Goal: Information Seeking & Learning: Learn about a topic

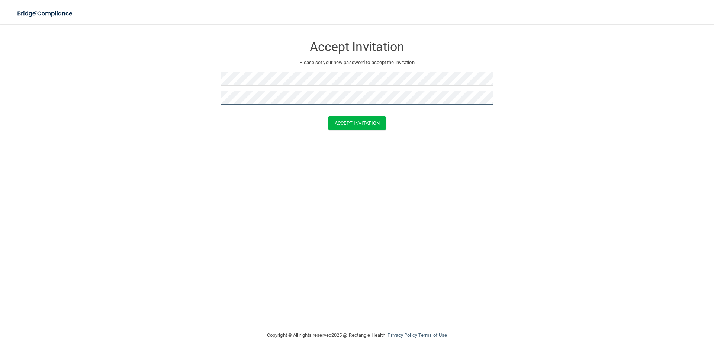
click at [329, 116] on button "Accept Invitation" at bounding box center [357, 123] width 57 height 14
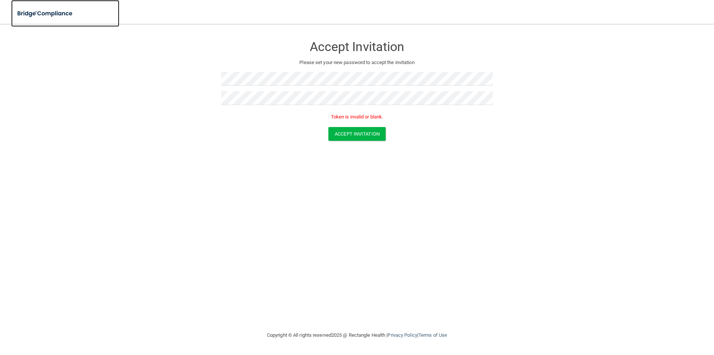
click at [50, 17] on img at bounding box center [45, 13] width 68 height 15
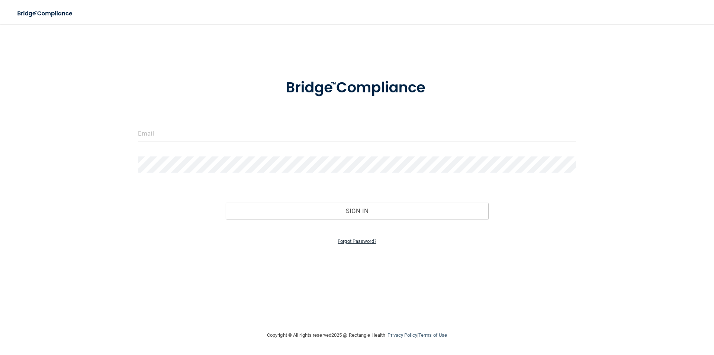
click at [345, 242] on link "Forgot Password?" at bounding box center [357, 241] width 39 height 6
click at [254, 155] on input "email" at bounding box center [357, 156] width 228 height 17
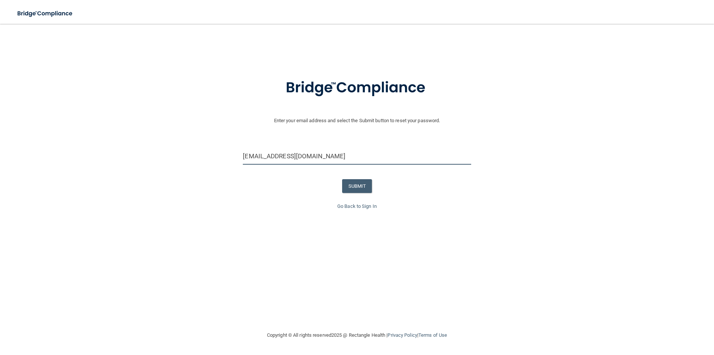
type input "[EMAIL_ADDRESS][DOMAIN_NAME]"
click at [362, 184] on button "SUBMIT" at bounding box center [357, 186] width 30 height 14
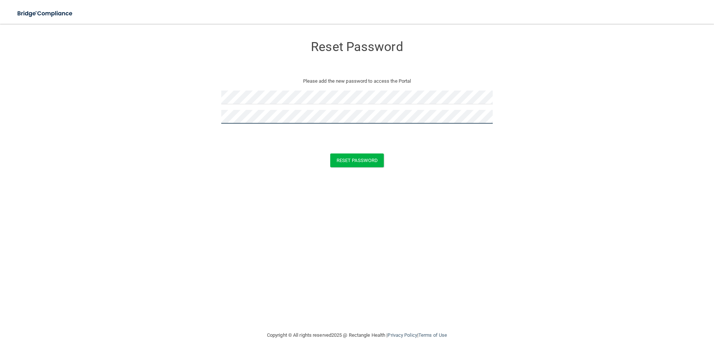
click at [330, 153] on button "Reset Password" at bounding box center [357, 160] width 54 height 14
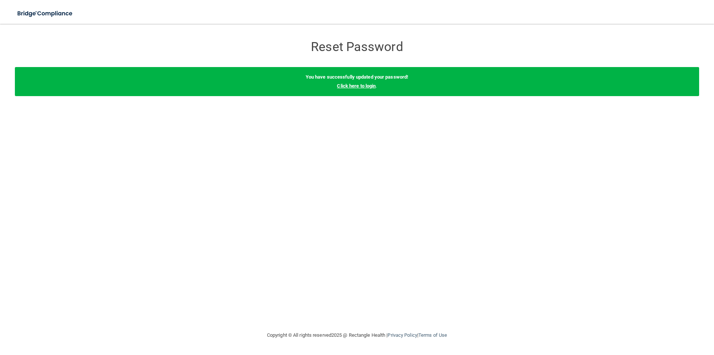
click at [350, 86] on link "Click here to login" at bounding box center [356, 86] width 39 height 6
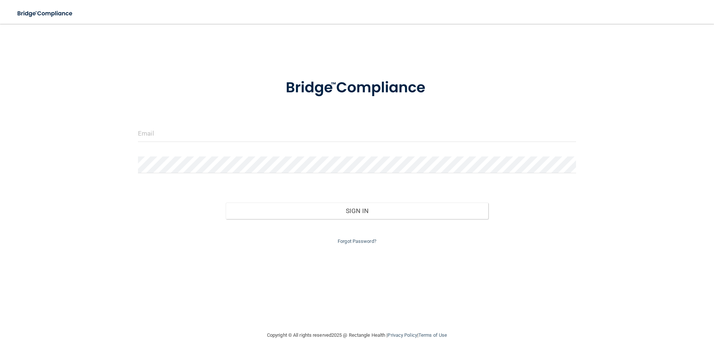
click at [198, 143] on div at bounding box center [357, 136] width 450 height 22
click at [201, 138] on input "email" at bounding box center [357, 133] width 438 height 17
type input "[EMAIL_ADDRESS][DOMAIN_NAME]"
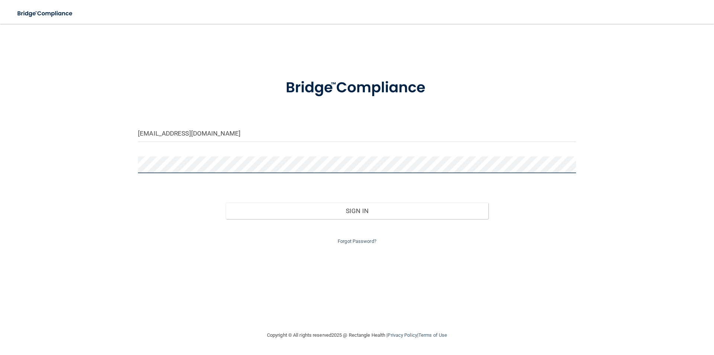
click at [226, 202] on button "Sign In" at bounding box center [357, 210] width 263 height 16
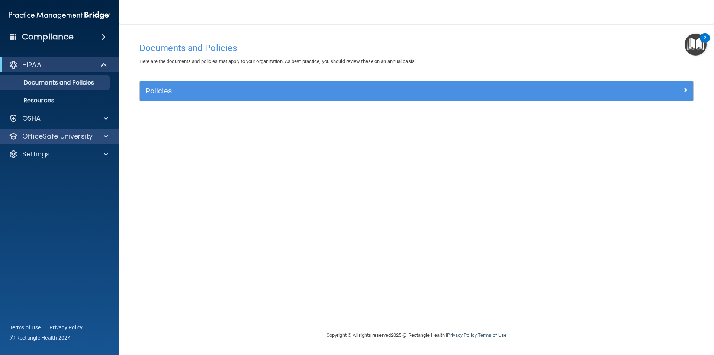
click at [47, 131] on div "OfficeSafe University" at bounding box center [59, 136] width 119 height 15
click at [49, 143] on div "OfficeSafe University" at bounding box center [59, 136] width 119 height 15
click at [48, 139] on p "OfficeSafe University" at bounding box center [57, 136] width 70 height 9
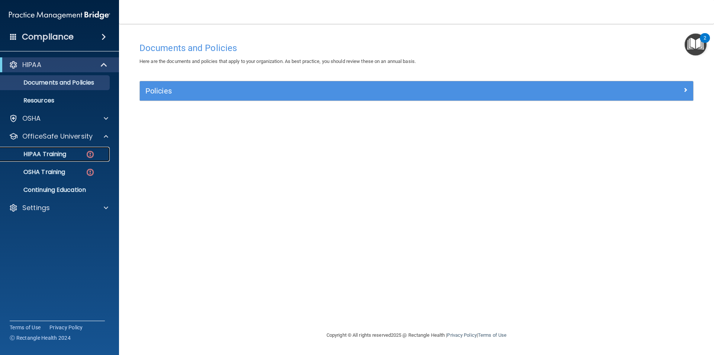
click at [85, 154] on div "HIPAA Training" at bounding box center [56, 153] width 102 height 7
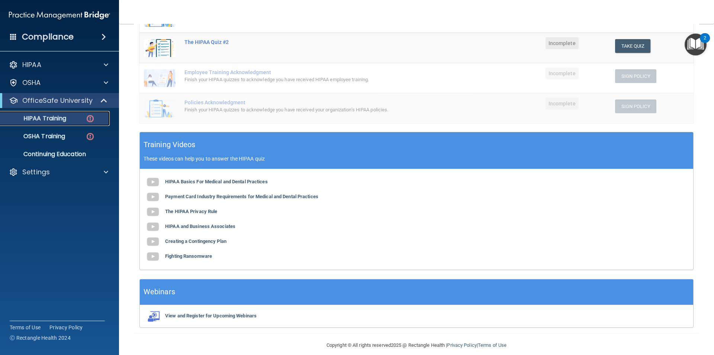
scroll to position [167, 0]
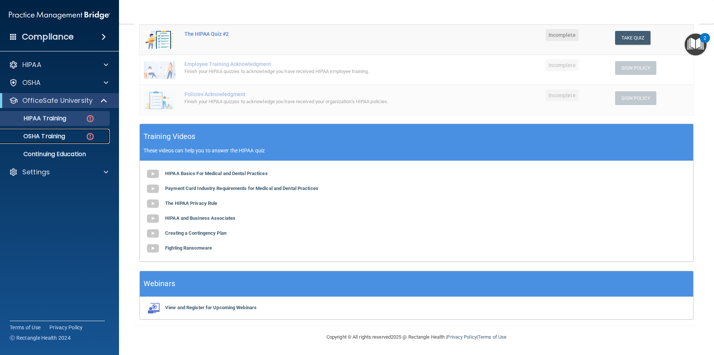
click at [92, 134] on img at bounding box center [90, 136] width 9 height 9
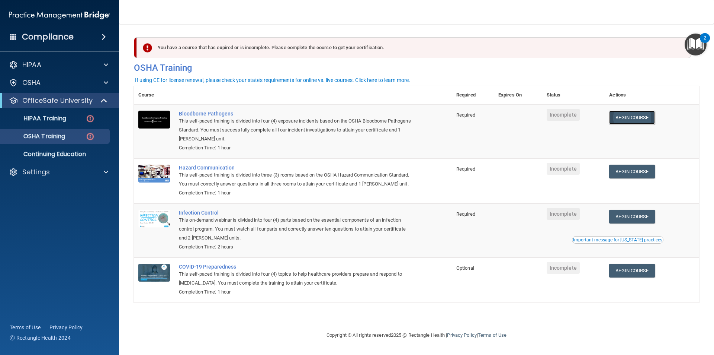
click at [647, 120] on link "Begin Course" at bounding box center [632, 118] width 45 height 14
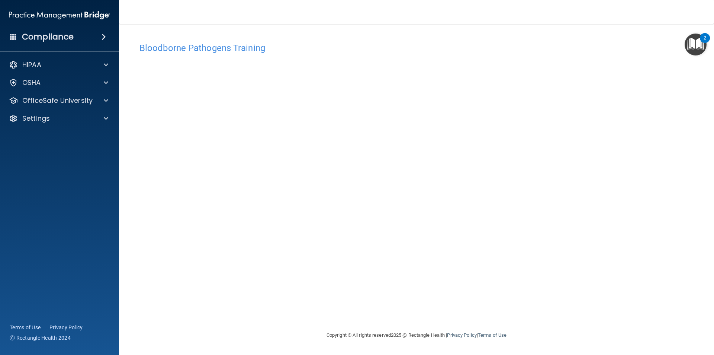
click at [17, 35] on div "Compliance" at bounding box center [59, 37] width 119 height 16
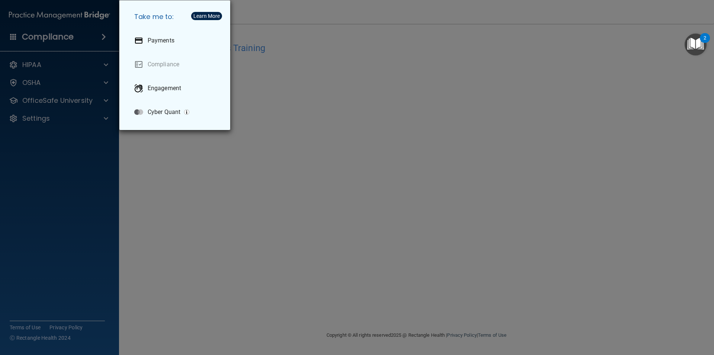
click at [73, 147] on div "Take me to: Payments Compliance Engagement Cyber Quant" at bounding box center [357, 177] width 714 height 355
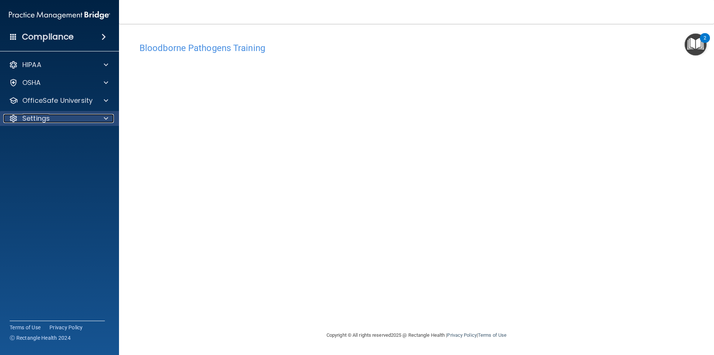
click at [112, 118] on div at bounding box center [105, 118] width 19 height 9
click at [49, 134] on p "My Account" at bounding box center [56, 135] width 102 height 7
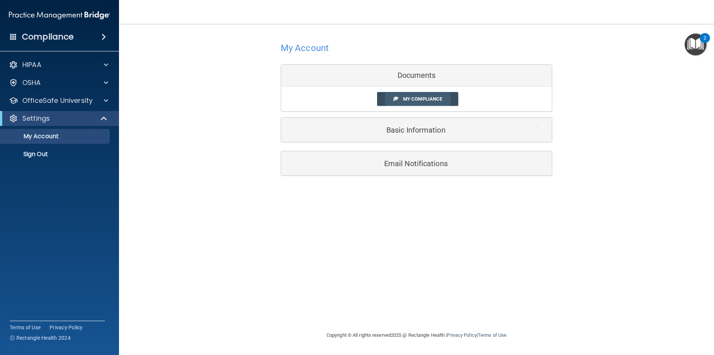
click at [450, 95] on link "My Compliance" at bounding box center [417, 99] width 81 height 14
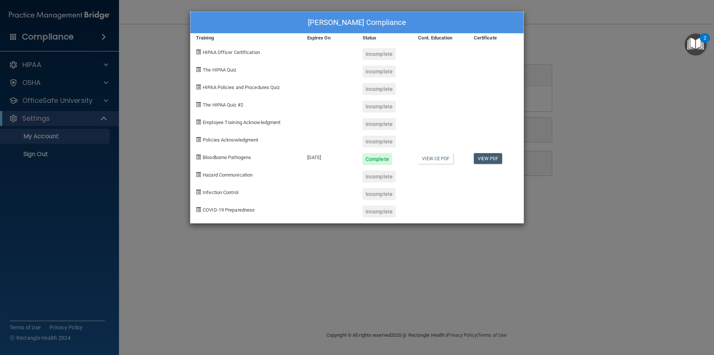
click at [147, 166] on div "Macy Holz's Compliance Training Expires On Status Cont. Education Certificate H…" at bounding box center [357, 177] width 714 height 355
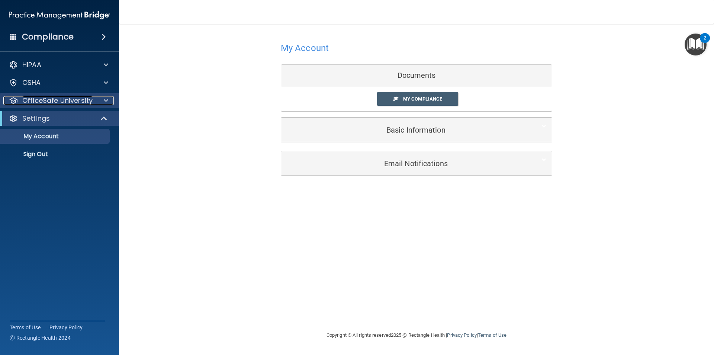
click at [106, 99] on span at bounding box center [106, 100] width 4 height 9
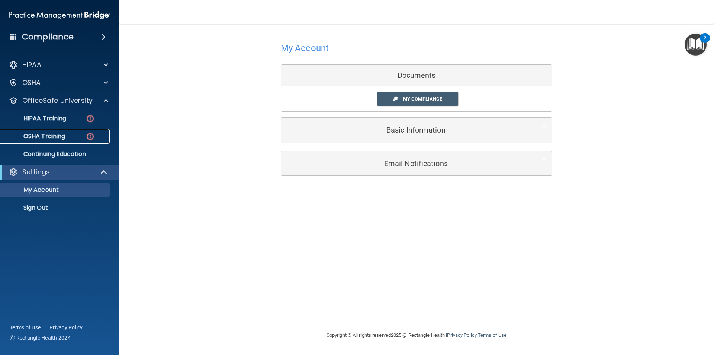
click at [44, 137] on p "OSHA Training" at bounding box center [35, 135] width 60 height 7
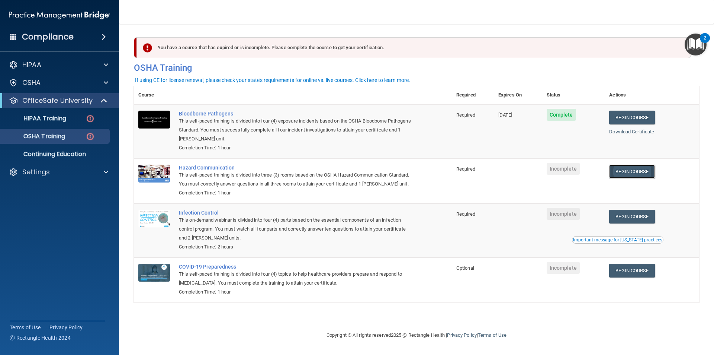
click at [638, 172] on link "Begin Course" at bounding box center [632, 171] width 45 height 14
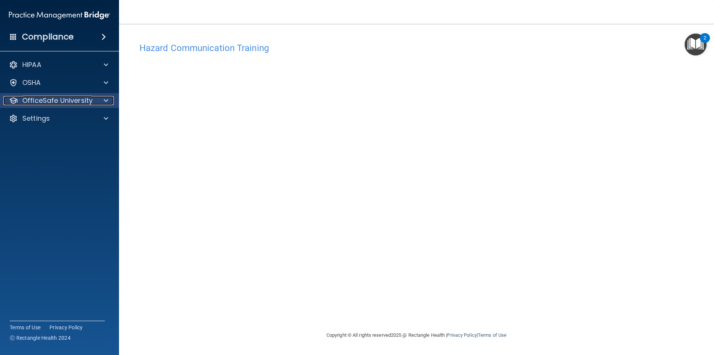
click at [60, 97] on p "OfficeSafe University" at bounding box center [57, 100] width 70 height 9
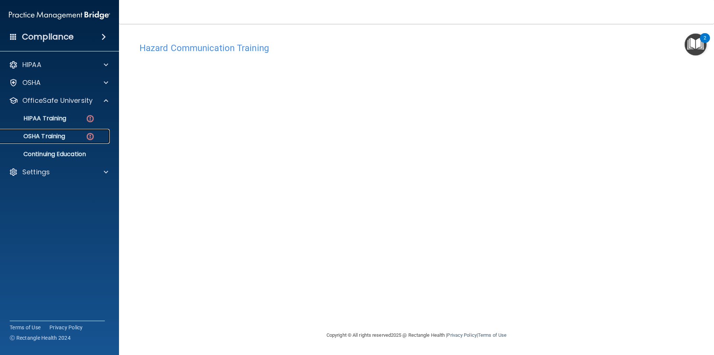
click at [55, 139] on p "OSHA Training" at bounding box center [35, 135] width 60 height 7
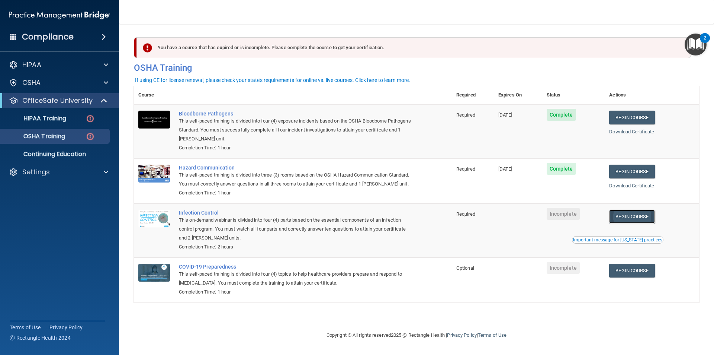
click at [633, 215] on link "Begin Course" at bounding box center [632, 217] width 45 height 14
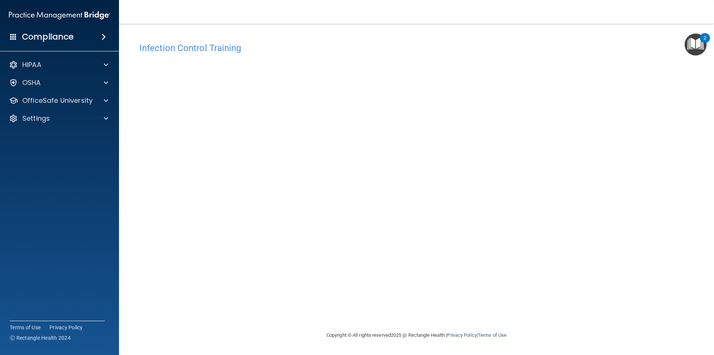
click at [547, 319] on div "Infection Control Training This course doesn’t expire until . Are you sure you …" at bounding box center [417, 185] width 566 height 292
click at [52, 80] on div "OSHA" at bounding box center [49, 82] width 92 height 9
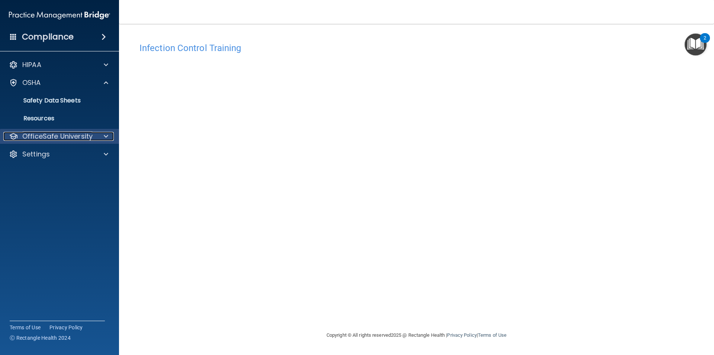
click at [59, 134] on p "OfficeSafe University" at bounding box center [57, 136] width 70 height 9
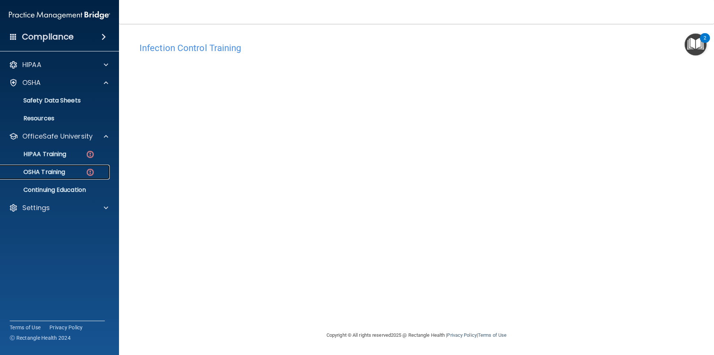
click at [42, 170] on p "OSHA Training" at bounding box center [35, 171] width 60 height 7
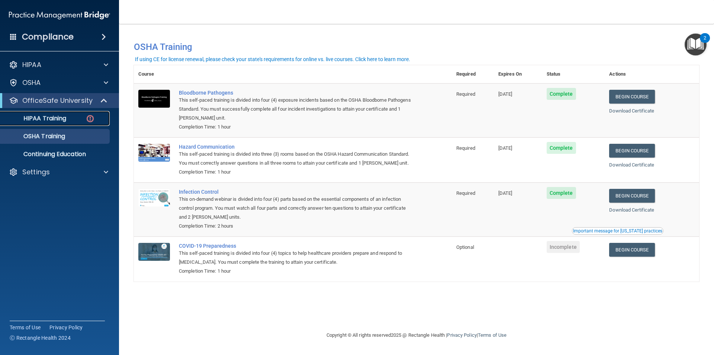
click at [60, 115] on p "HIPAA Training" at bounding box center [35, 118] width 61 height 7
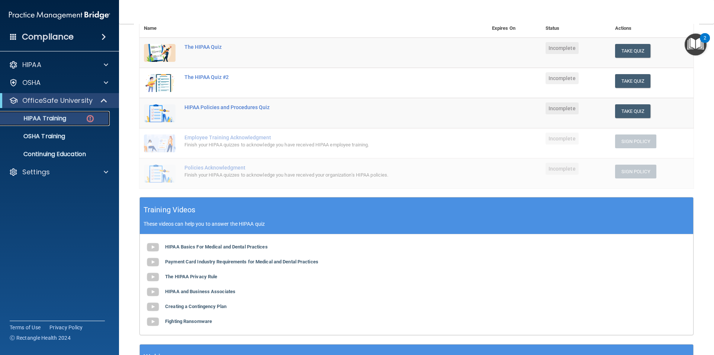
scroll to position [37, 0]
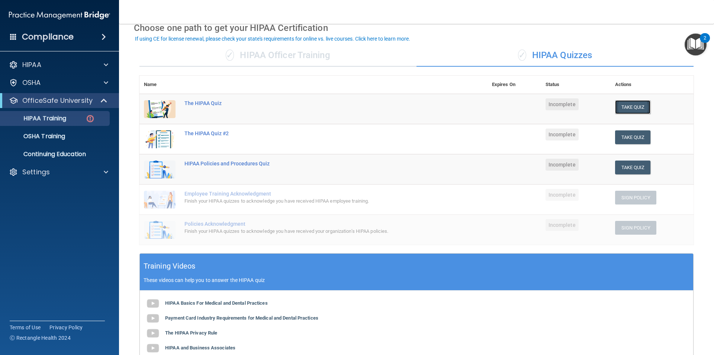
click at [633, 105] on button "Take Quiz" at bounding box center [633, 107] width 36 height 14
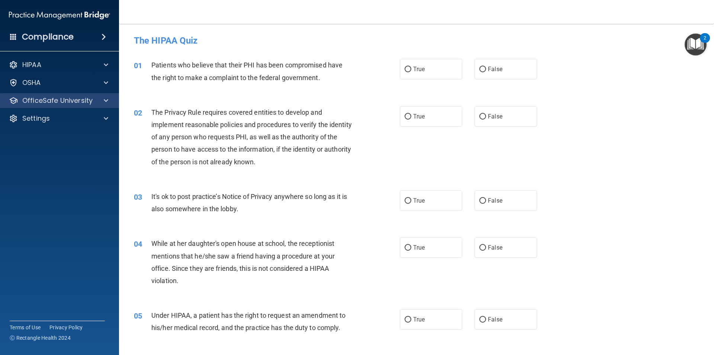
drag, startPoint x: 43, startPoint y: 106, endPoint x: 44, endPoint y: 102, distance: 4.5
click at [43, 103] on div "OfficeSafe University" at bounding box center [59, 100] width 119 height 15
click at [38, 101] on p "OfficeSafe University" at bounding box center [57, 100] width 70 height 9
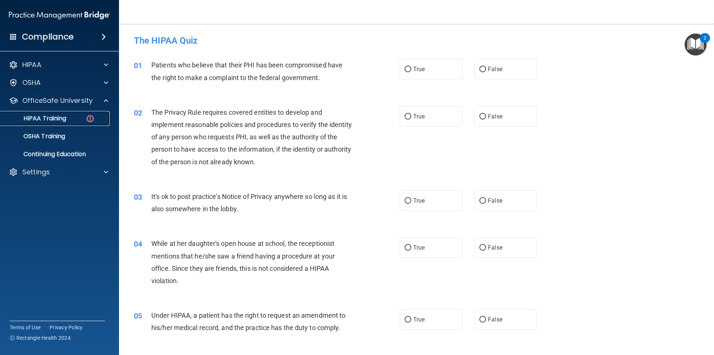
click at [42, 115] on p "HIPAA Training" at bounding box center [35, 118] width 61 height 7
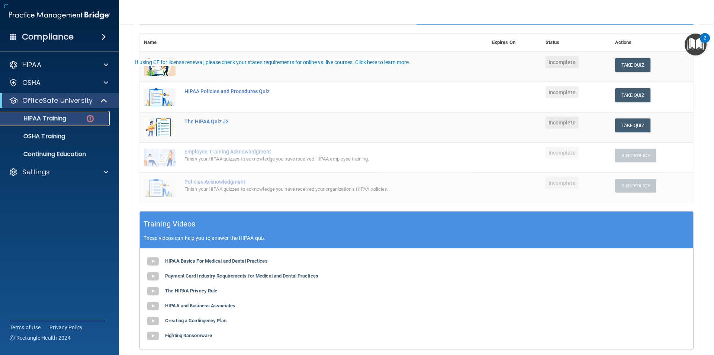
scroll to position [167, 0]
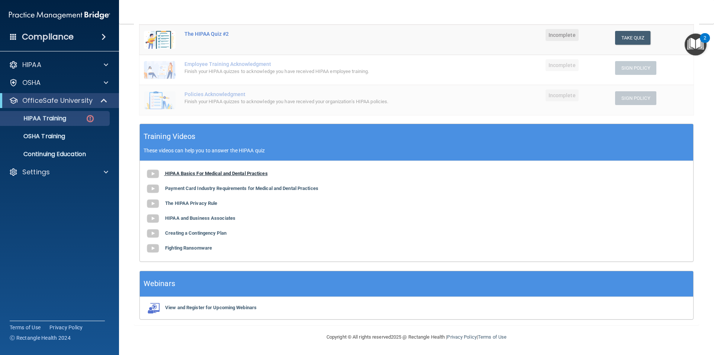
click at [201, 173] on b "HIPAA Basics For Medical and Dental Practices" at bounding box center [216, 173] width 103 height 6
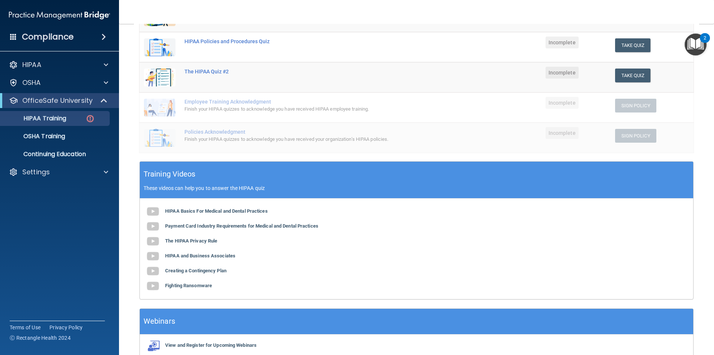
scroll to position [129, 0]
click at [204, 226] on b "Payment Card Industry Requirements for Medical and Dental Practices" at bounding box center [241, 226] width 153 height 6
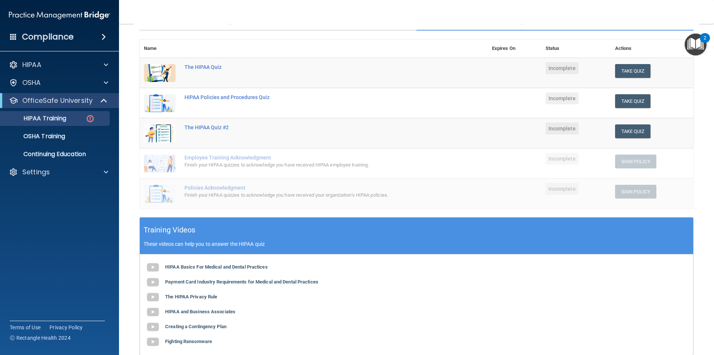
scroll to position [18, 0]
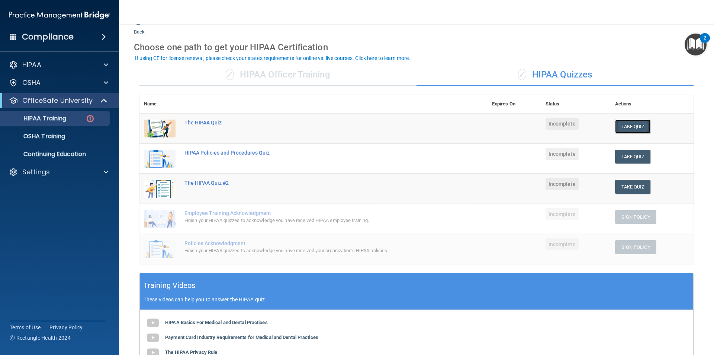
click at [619, 127] on button "Take Quiz" at bounding box center [633, 126] width 36 height 14
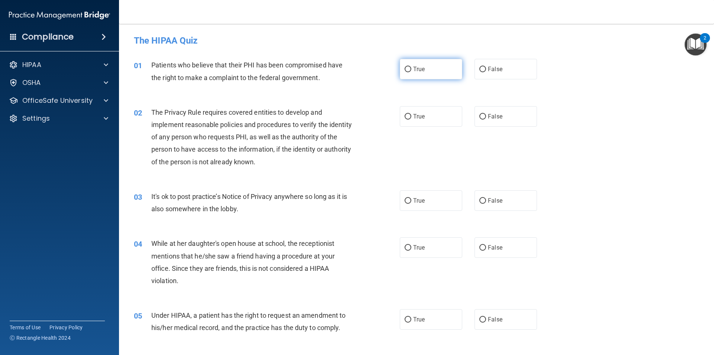
click at [405, 69] on input "True" at bounding box center [408, 70] width 7 height 6
radio input "true"
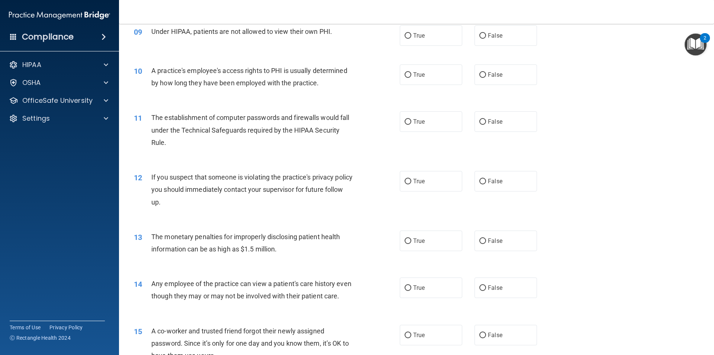
scroll to position [521, 0]
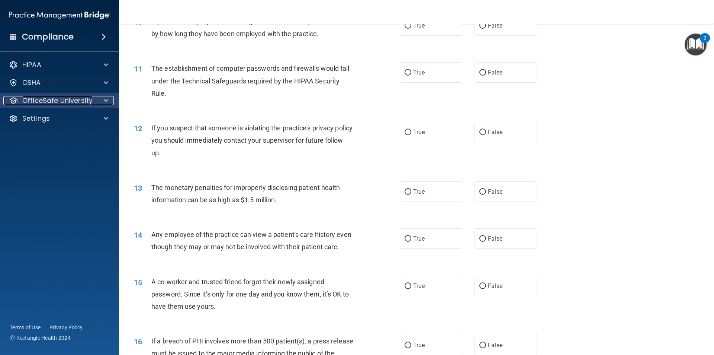
click at [42, 100] on p "OfficeSafe University" at bounding box center [57, 100] width 70 height 9
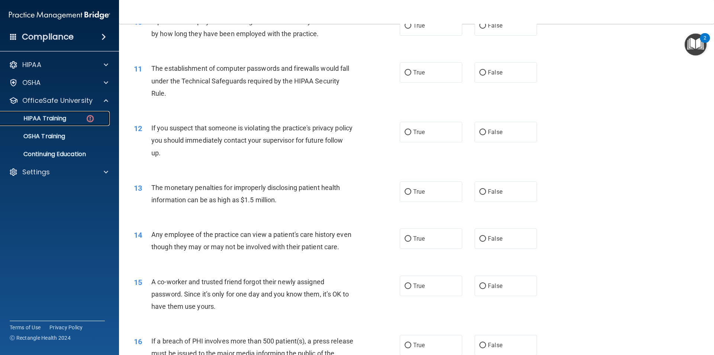
click at [55, 115] on p "HIPAA Training" at bounding box center [35, 118] width 61 height 7
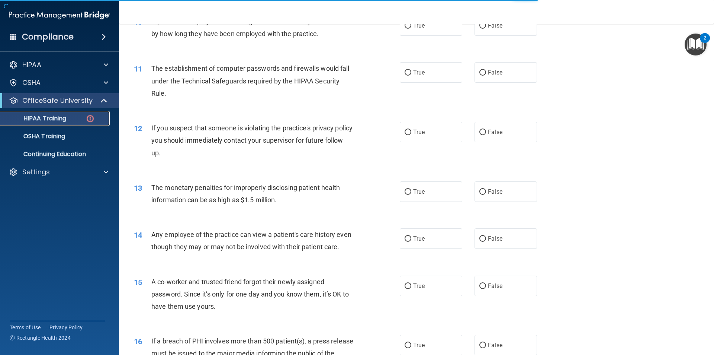
scroll to position [167, 0]
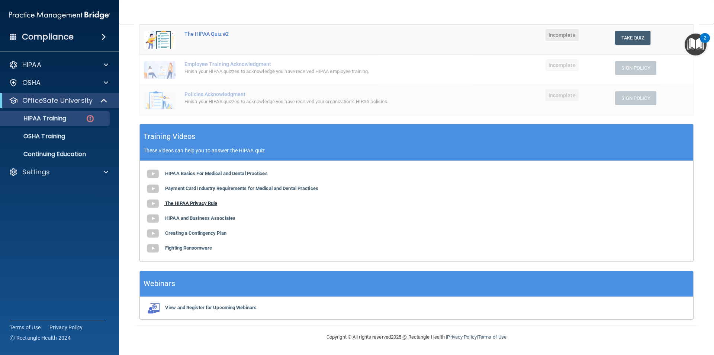
click at [201, 204] on b "The HIPAA Privacy Rule" at bounding box center [191, 203] width 52 height 6
click at [212, 220] on b "HIPAA and Business Associates" at bounding box center [200, 218] width 70 height 6
click at [198, 234] on b "Creating a Contingency Plan" at bounding box center [195, 233] width 61 height 6
click at [170, 249] on b "Fighting Ransomware" at bounding box center [188, 248] width 47 height 6
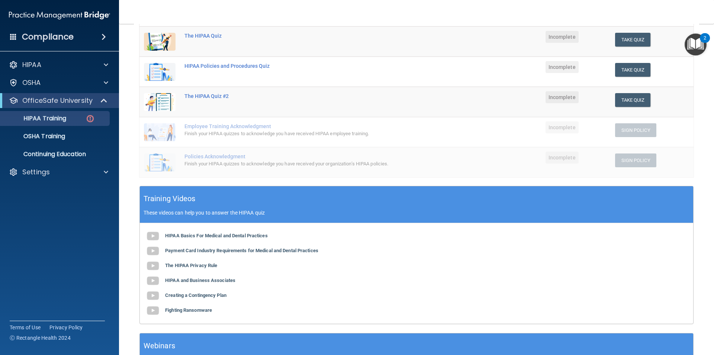
scroll to position [0, 0]
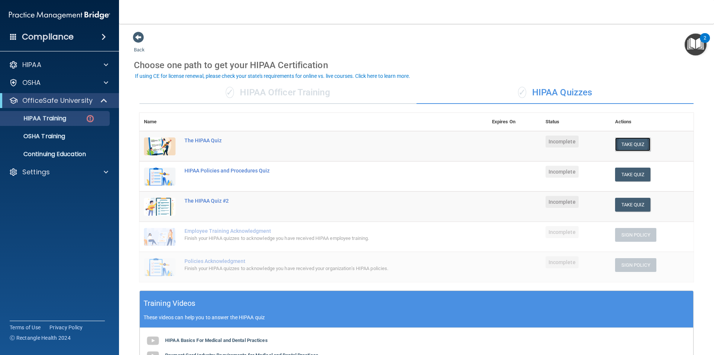
click at [620, 142] on button "Take Quiz" at bounding box center [633, 144] width 36 height 14
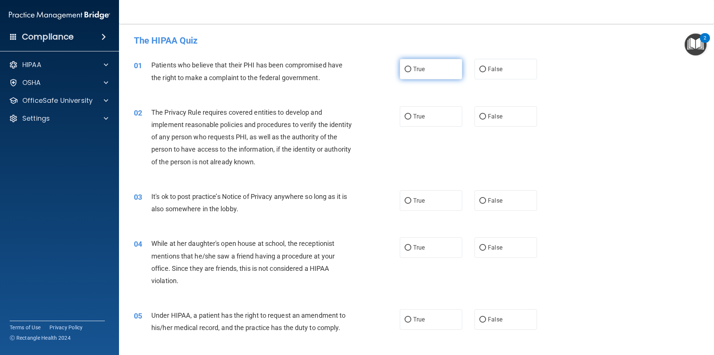
click at [409, 65] on label "True" at bounding box center [431, 69] width 63 height 20
click at [409, 67] on input "True" at bounding box center [408, 70] width 7 height 6
radio input "true"
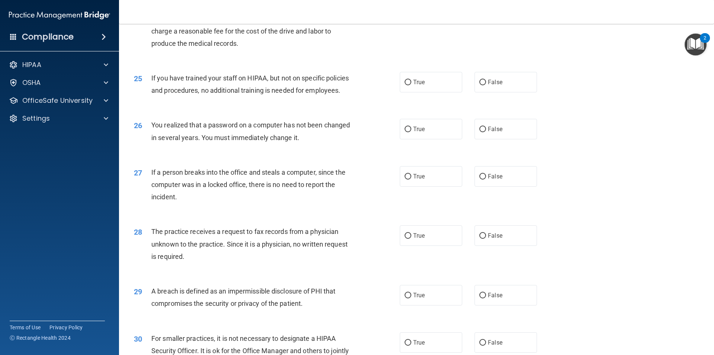
scroll to position [1407, 0]
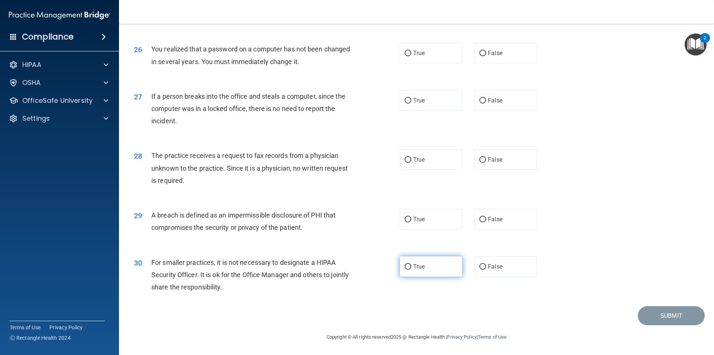
click at [405, 266] on input "True" at bounding box center [408, 267] width 7 height 6
radio input "true"
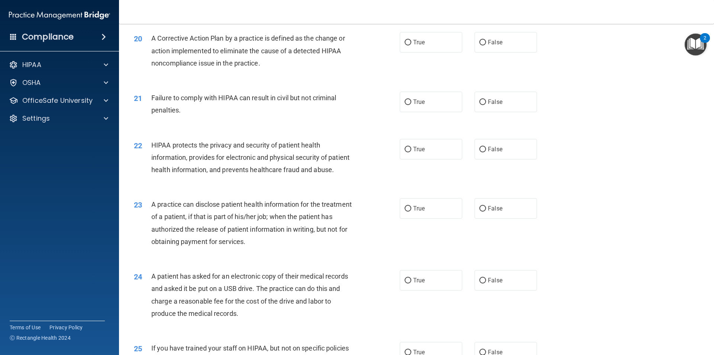
scroll to position [886, 0]
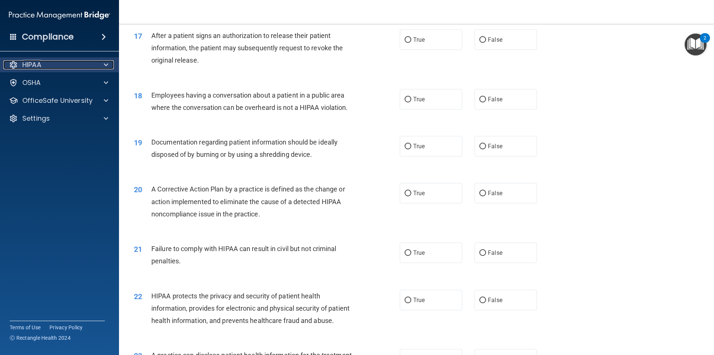
click at [57, 65] on div "HIPAA" at bounding box center [49, 64] width 92 height 9
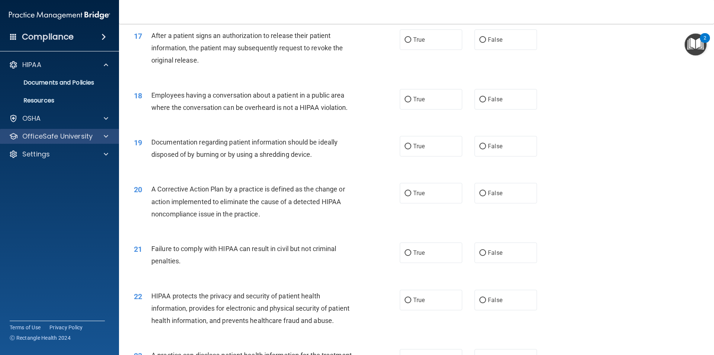
click at [51, 141] on div "OfficeSafe University" at bounding box center [59, 136] width 119 height 15
click at [50, 136] on p "OfficeSafe University" at bounding box center [57, 136] width 70 height 9
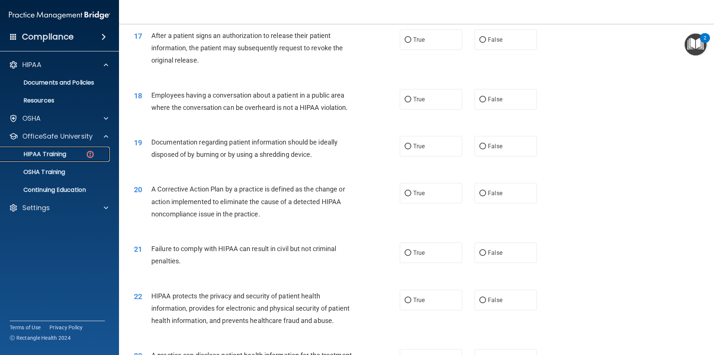
click at [47, 154] on p "HIPAA Training" at bounding box center [35, 153] width 61 height 7
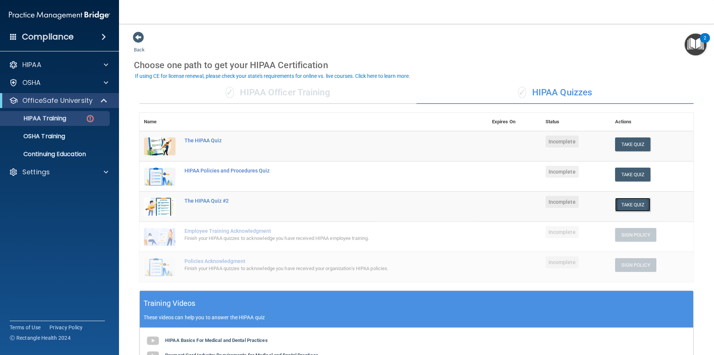
click at [626, 205] on button "Take Quiz" at bounding box center [633, 205] width 36 height 14
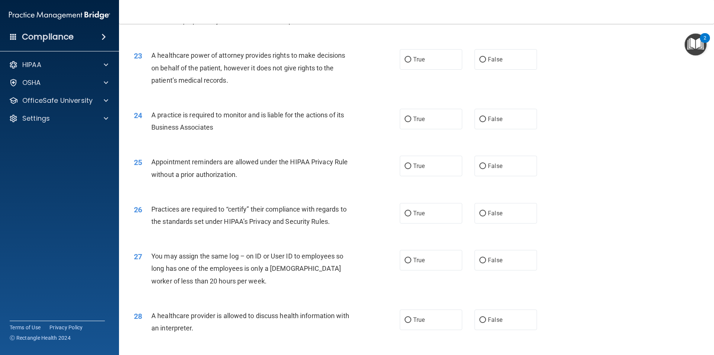
scroll to position [1378, 0]
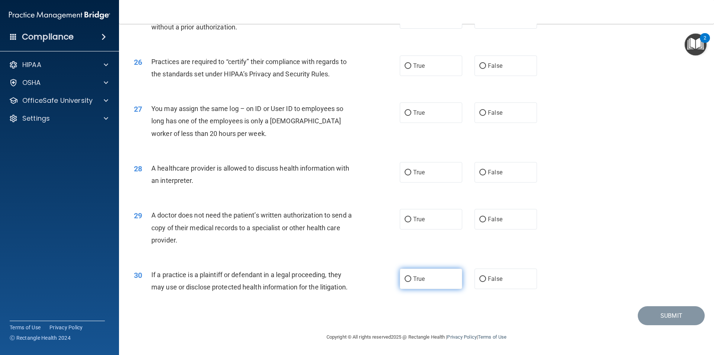
click at [406, 281] on input "True" at bounding box center [408, 279] width 7 height 6
radio input "true"
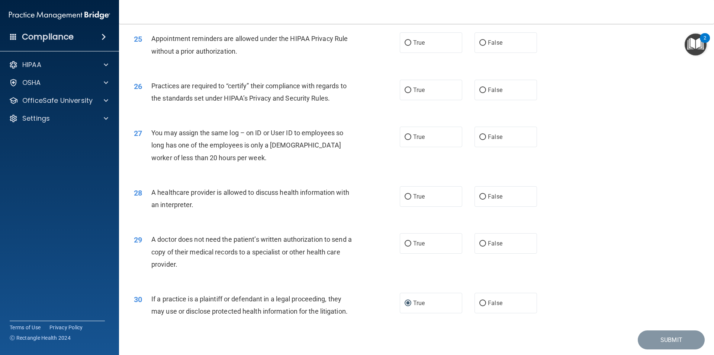
scroll to position [1340, 0]
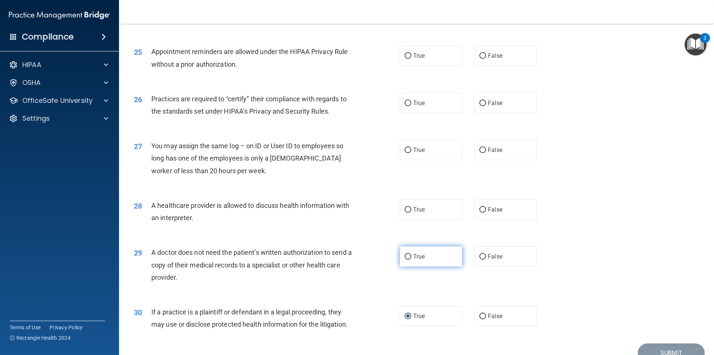
click at [405, 256] on input "True" at bounding box center [408, 257] width 7 height 6
radio input "true"
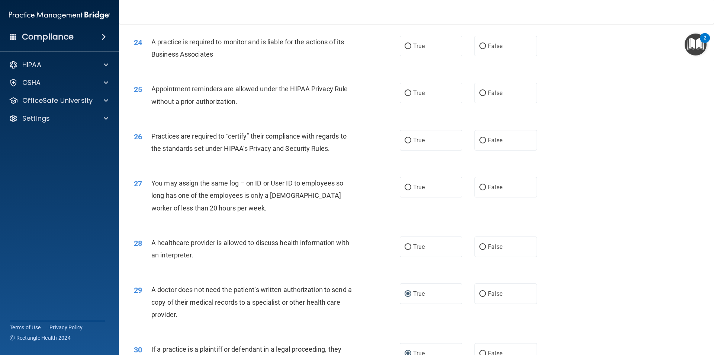
click at [305, 277] on div "29 A doctor does not need the patient’s written authorization to send a copy of…" at bounding box center [416, 304] width 577 height 60
click at [405, 248] on input "True" at bounding box center [408, 247] width 7 height 6
radio input "true"
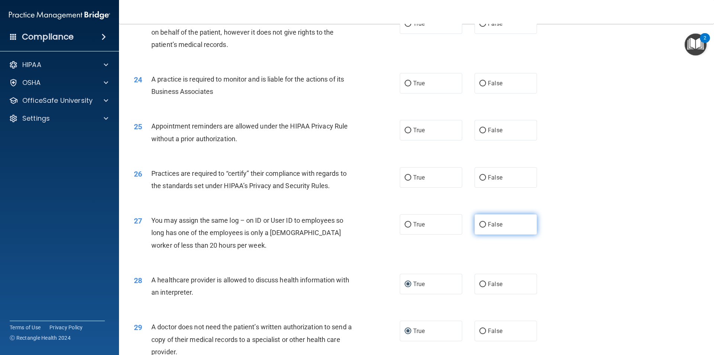
click at [481, 222] on input "False" at bounding box center [483, 225] width 7 height 6
radio input "true"
click at [405, 224] on input "True" at bounding box center [408, 225] width 7 height 6
radio input "true"
radio input "false"
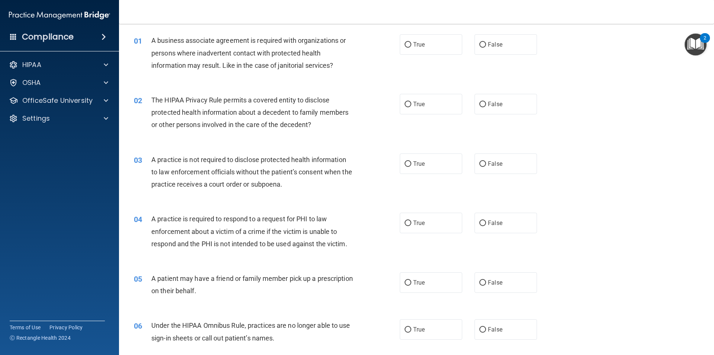
scroll to position [37, 0]
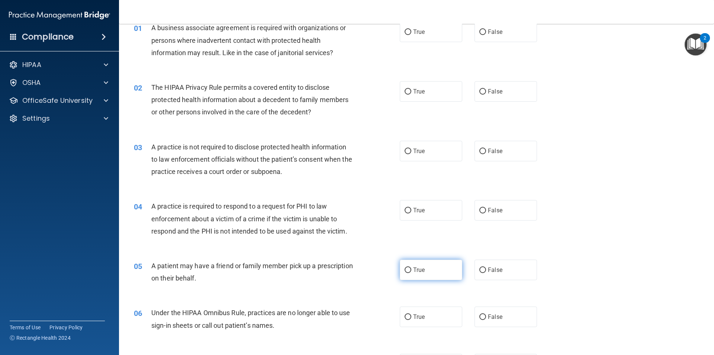
click at [405, 272] on input "True" at bounding box center [408, 270] width 7 height 6
radio input "true"
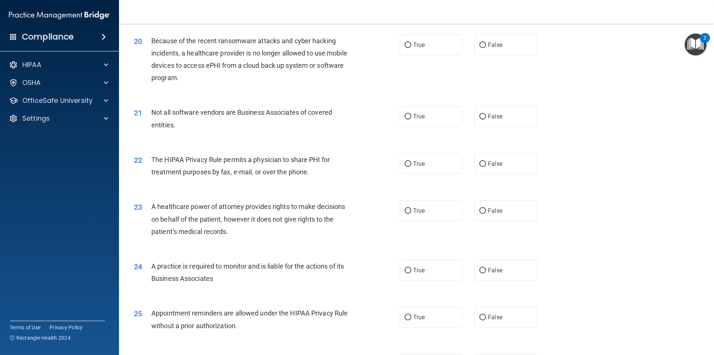
scroll to position [1116, 0]
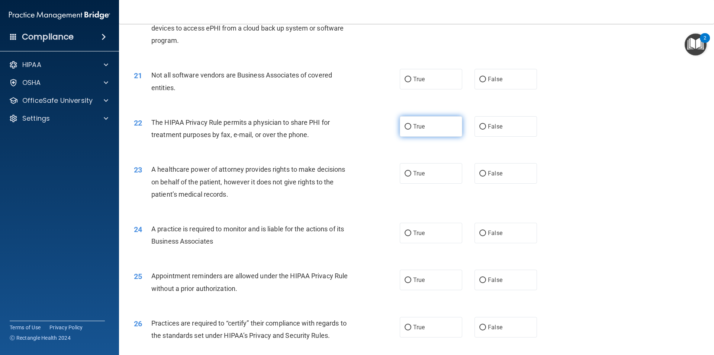
click at [407, 124] on label "True" at bounding box center [431, 126] width 63 height 20
click at [407, 132] on label "True" at bounding box center [431, 126] width 63 height 20
click at [407, 129] on input "True" at bounding box center [408, 127] width 7 height 6
radio input "true"
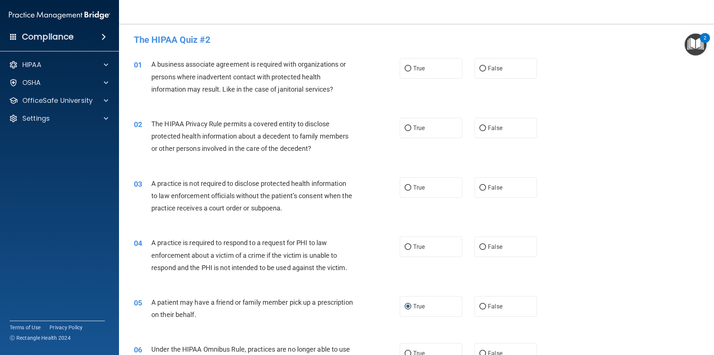
scroll to position [0, 0]
click at [45, 95] on div "OfficeSafe University" at bounding box center [59, 100] width 119 height 15
click at [43, 102] on p "OfficeSafe University" at bounding box center [57, 100] width 70 height 9
click at [47, 121] on p "HIPAA Training" at bounding box center [35, 118] width 61 height 7
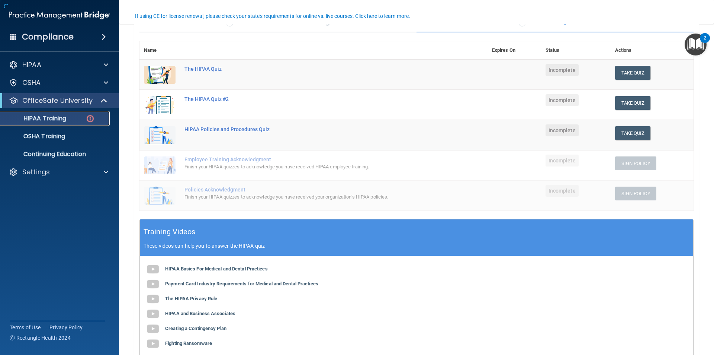
scroll to position [74, 0]
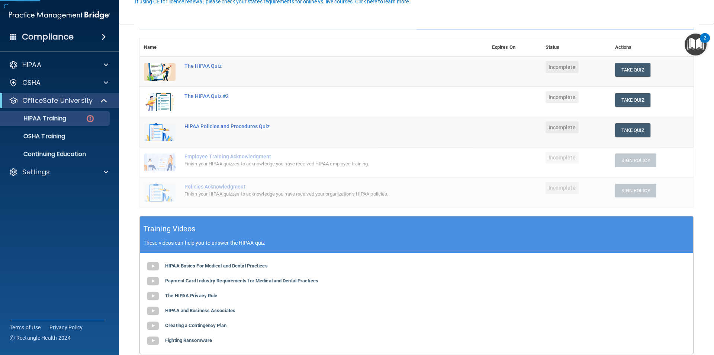
click at [633, 107] on td "Take Quiz Download Certificate" at bounding box center [652, 102] width 83 height 30
click at [629, 102] on button "Take Quiz" at bounding box center [633, 100] width 36 height 14
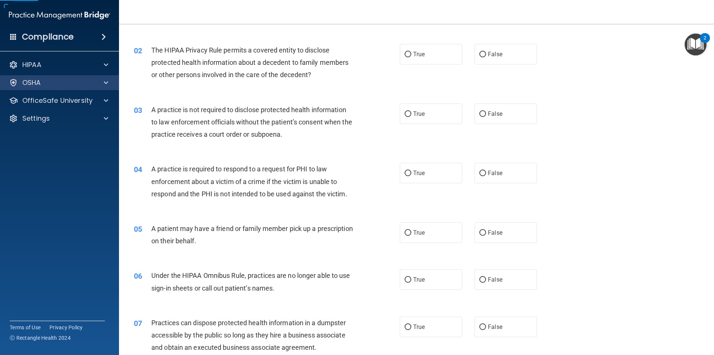
click at [41, 77] on div "OSHA" at bounding box center [59, 82] width 119 height 15
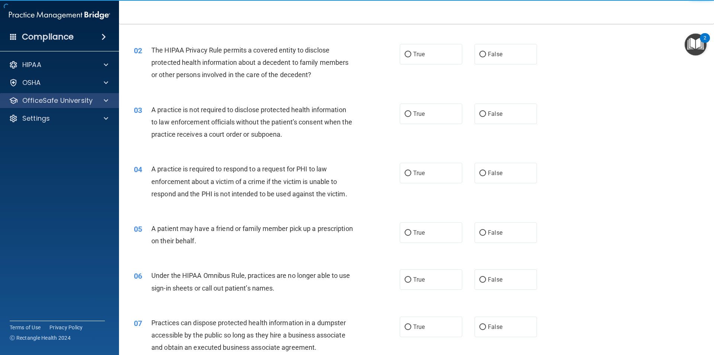
drag, startPoint x: 48, startPoint y: 112, endPoint x: 46, endPoint y: 104, distance: 8.1
click at [47, 110] on div "HIPAA Documents and Policies Report an Incident Business Associates Emergency P…" at bounding box center [59, 92] width 119 height 77
click at [45, 101] on p "OfficeSafe University" at bounding box center [57, 100] width 70 height 9
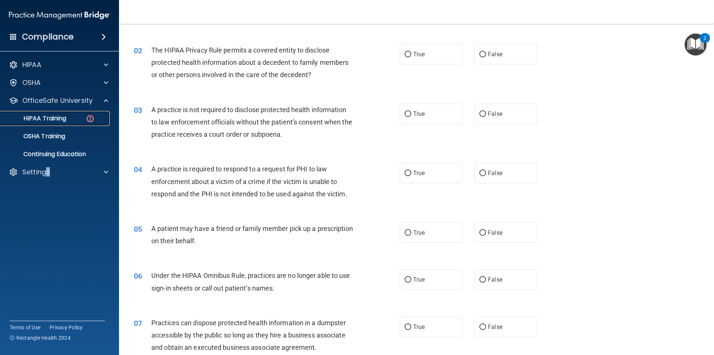
click at [70, 118] on div "HIPAA Training" at bounding box center [56, 118] width 102 height 7
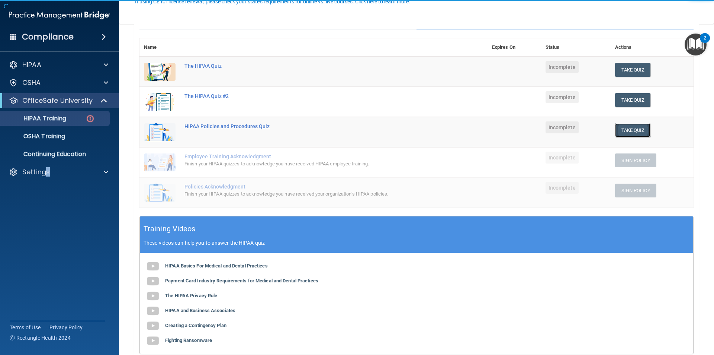
click at [630, 136] on button "Take Quiz" at bounding box center [633, 130] width 36 height 14
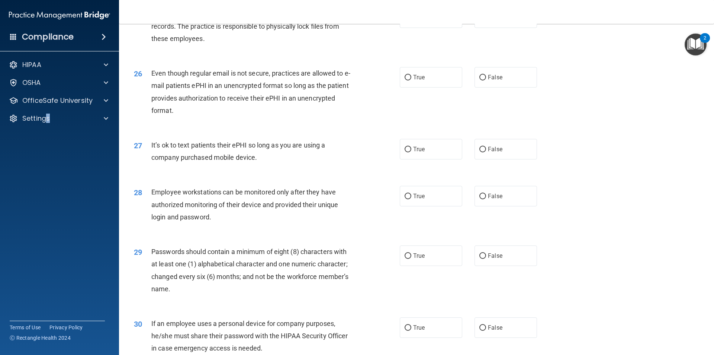
scroll to position [1513, 0]
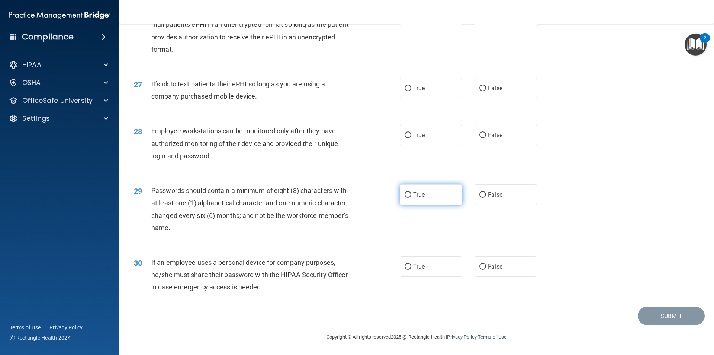
click at [411, 190] on label "True" at bounding box center [431, 194] width 63 height 20
click at [411, 192] on input "True" at bounding box center [408, 195] width 7 height 6
radio input "true"
click at [480, 267] on input "False" at bounding box center [483, 267] width 7 height 6
radio input "true"
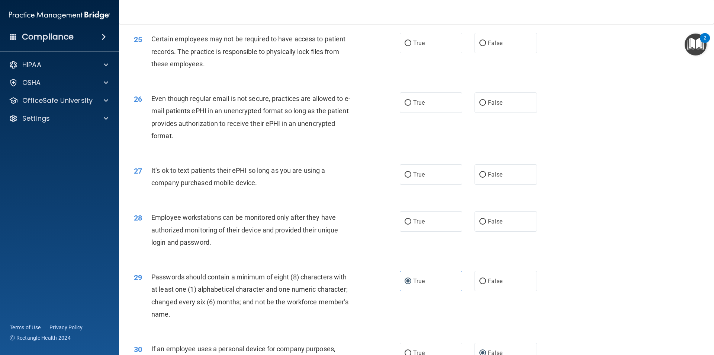
scroll to position [1402, 0]
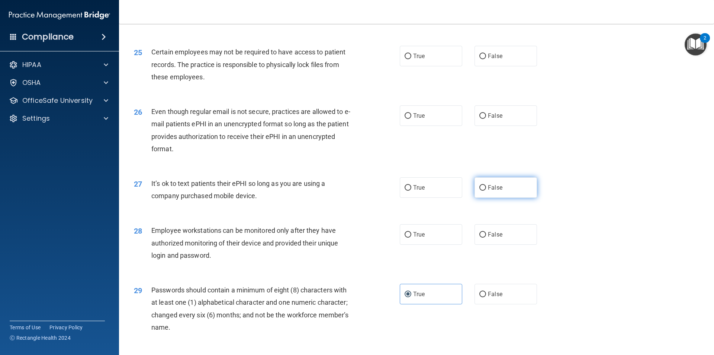
click at [482, 198] on label "False" at bounding box center [506, 187] width 63 height 20
click at [482, 191] on input "False" at bounding box center [483, 188] width 7 height 6
radio input "true"
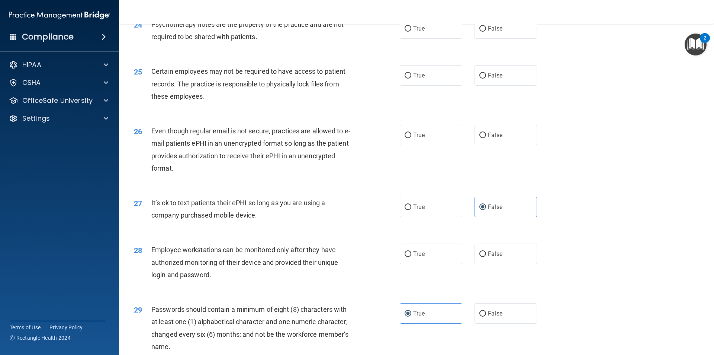
scroll to position [1365, 0]
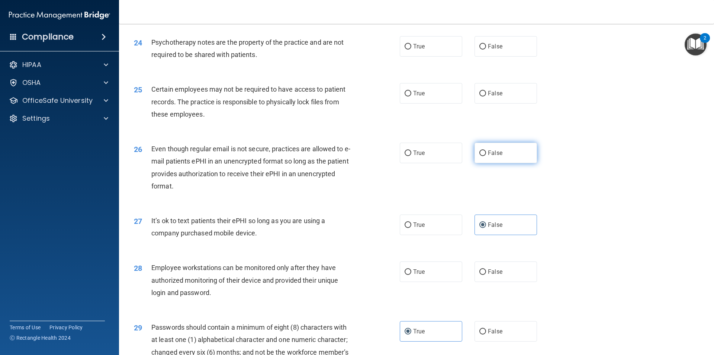
click at [480, 156] on input "False" at bounding box center [483, 153] width 7 height 6
radio input "true"
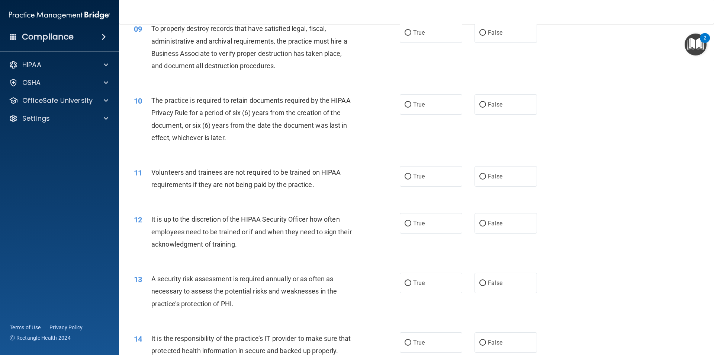
scroll to position [595, 0]
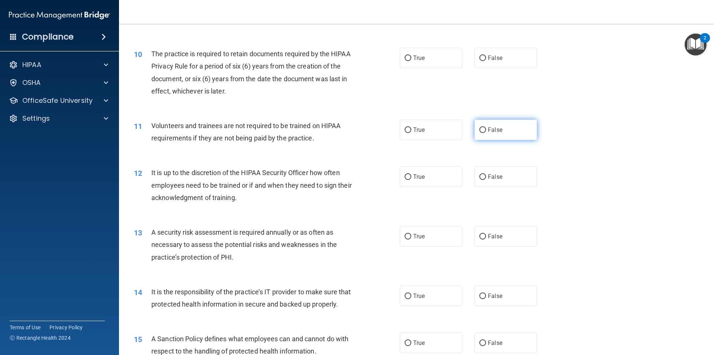
click at [487, 138] on label "False" at bounding box center [506, 129] width 63 height 20
click at [486, 133] on input "False" at bounding box center [483, 130] width 7 height 6
radio input "true"
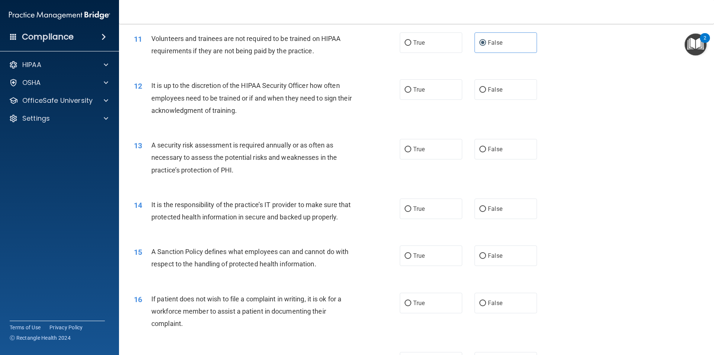
scroll to position [707, 0]
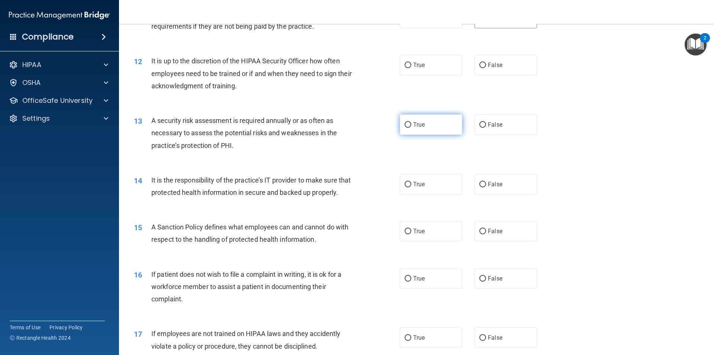
click at [413, 128] on span "True" at bounding box center [419, 124] width 12 height 7
click at [412, 128] on input "True" at bounding box center [408, 125] width 7 height 6
radio input "true"
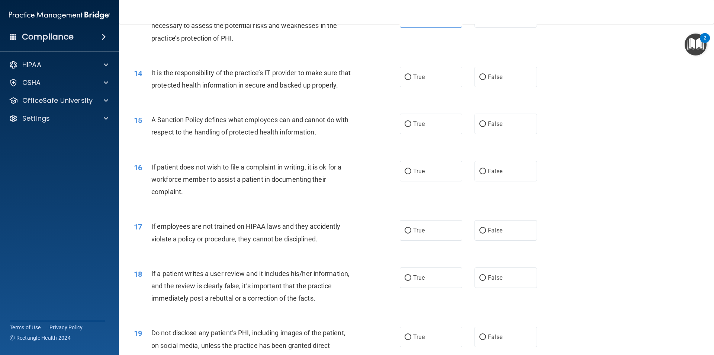
scroll to position [856, 0]
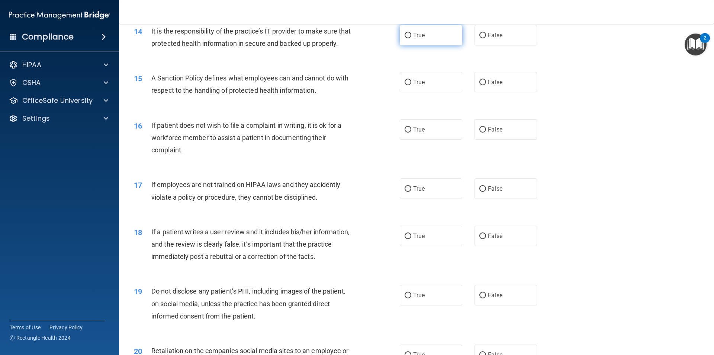
click at [415, 31] on label "True" at bounding box center [431, 35] width 63 height 20
click at [412, 33] on input "True" at bounding box center [408, 36] width 7 height 6
radio input "true"
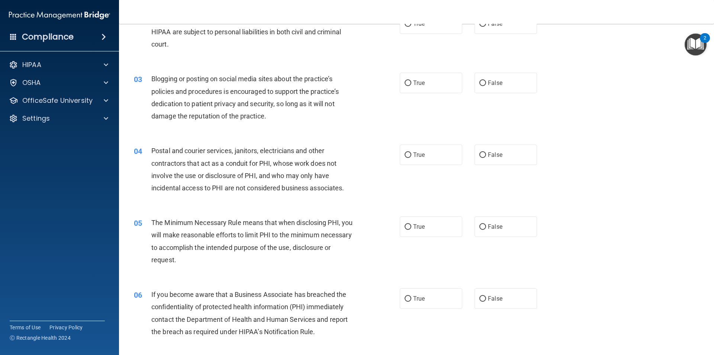
scroll to position [0, 0]
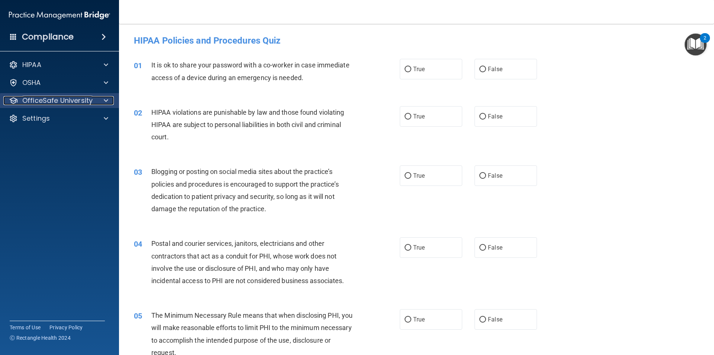
click at [52, 96] on p "OfficeSafe University" at bounding box center [57, 100] width 70 height 9
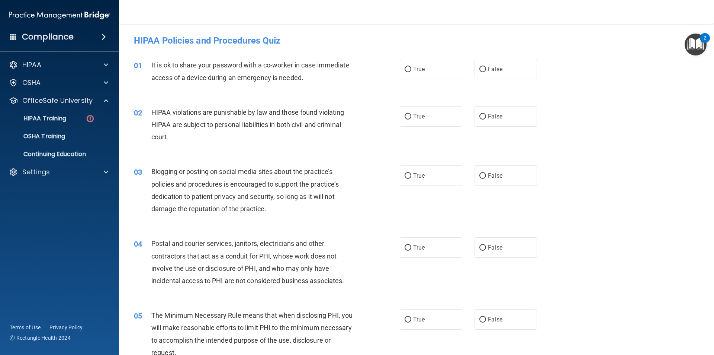
click at [56, 110] on ul "HIPAA Training OSHA Training Continuing Education" at bounding box center [60, 135] width 135 height 54
click at [53, 118] on p "HIPAA Training" at bounding box center [35, 118] width 61 height 7
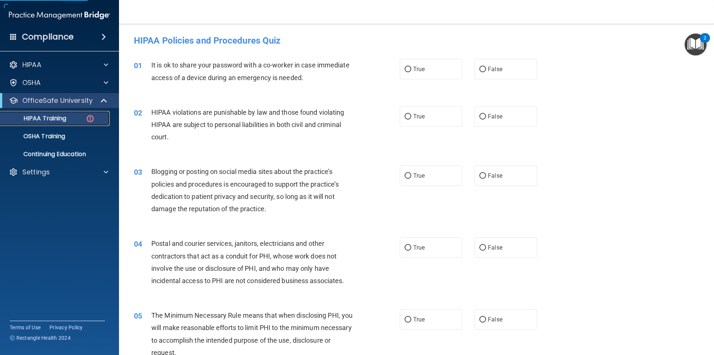
click at [54, 119] on p "HIPAA Training" at bounding box center [35, 118] width 61 height 7
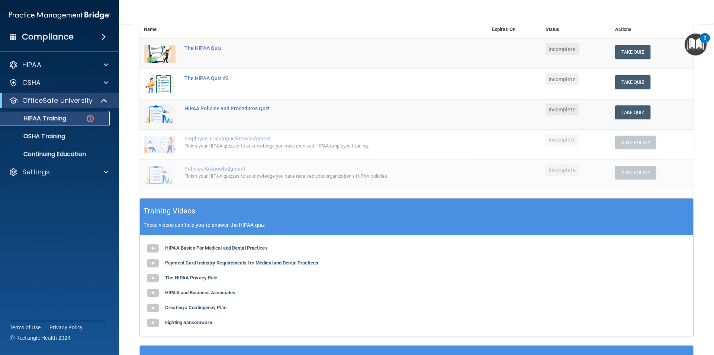
scroll to position [74, 0]
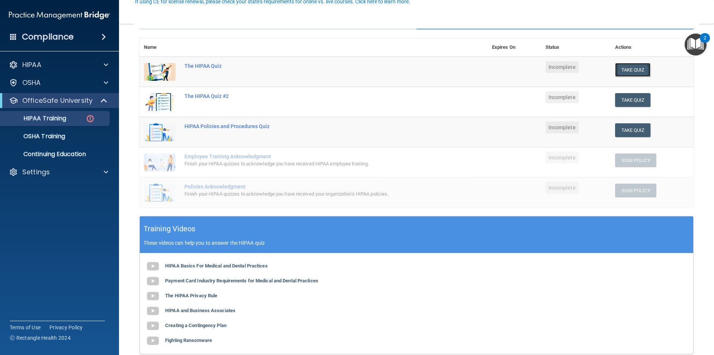
click at [621, 68] on button "Take Quiz" at bounding box center [633, 70] width 36 height 14
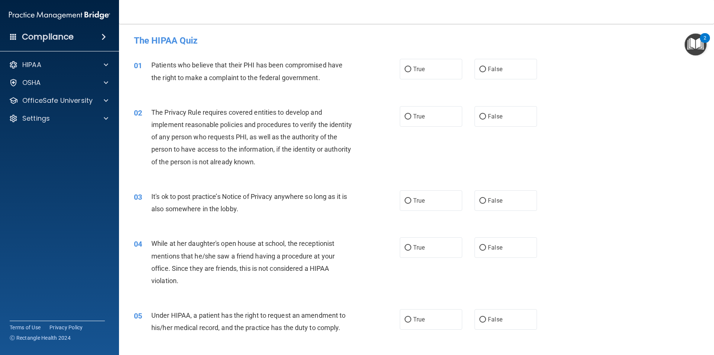
click at [466, 71] on div "True False" at bounding box center [475, 69] width 150 height 20
click at [480, 70] on input "False" at bounding box center [483, 70] width 7 height 6
radio input "true"
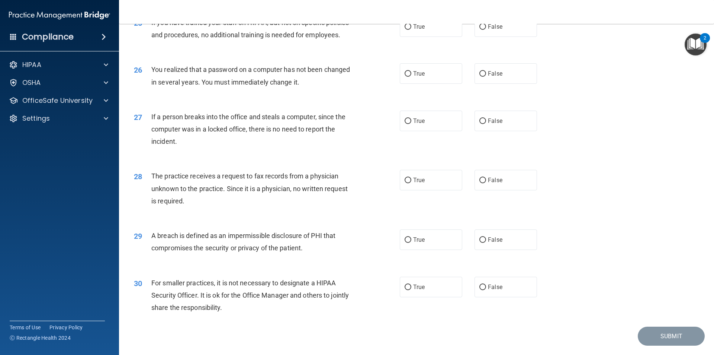
scroll to position [1407, 0]
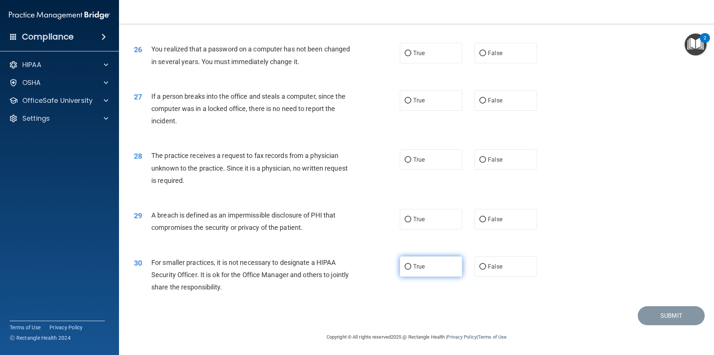
click at [422, 265] on label "True" at bounding box center [431, 266] width 63 height 20
click at [412, 265] on input "True" at bounding box center [408, 267] width 7 height 6
radio input "true"
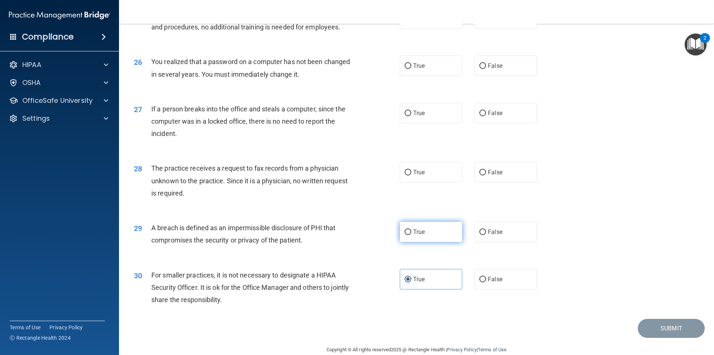
click at [405, 235] on input "True" at bounding box center [408, 232] width 7 height 6
radio input "true"
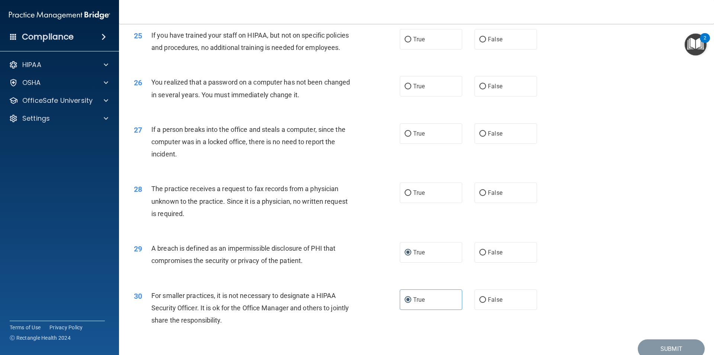
scroll to position [1332, 0]
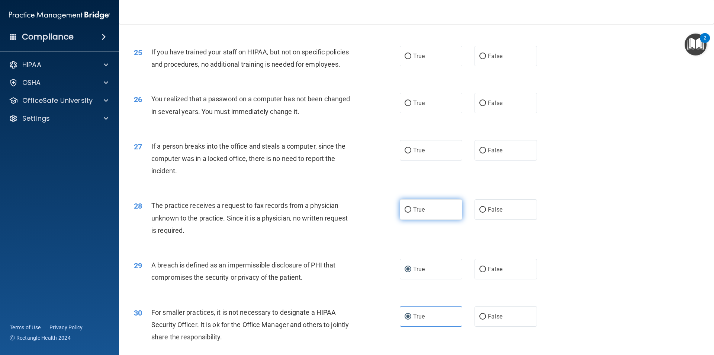
click at [405, 212] on input "True" at bounding box center [408, 210] width 7 height 6
radio input "true"
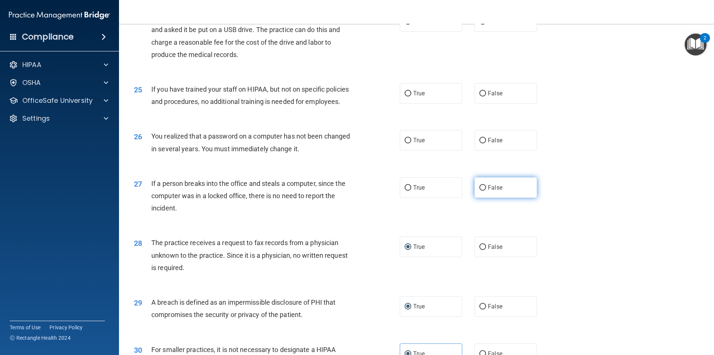
click at [488, 191] on span "False" at bounding box center [495, 187] width 15 height 7
click at [486, 191] on input "False" at bounding box center [483, 188] width 7 height 6
radio input "true"
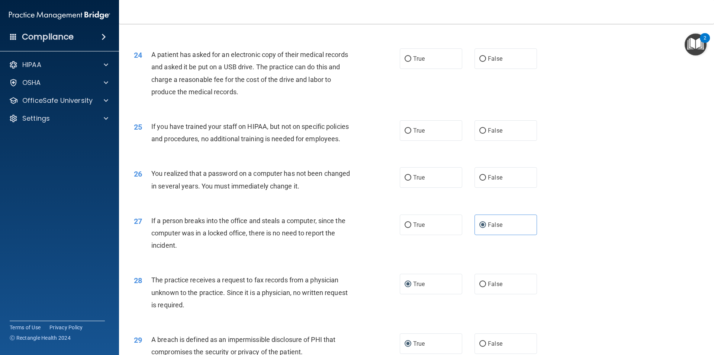
click at [354, 195] on div "26 You realized that a password on a computer has not been changed in several y…" at bounding box center [267, 181] width 288 height 28
click at [392, 195] on div "26 You realized that a password on a computer has not been changed in several y…" at bounding box center [267, 181] width 288 height 28
drag, startPoint x: 463, startPoint y: 201, endPoint x: 470, endPoint y: 201, distance: 7.5
click at [470, 188] on div "True False" at bounding box center [475, 177] width 150 height 20
click at [480, 180] on input "False" at bounding box center [483, 178] width 7 height 6
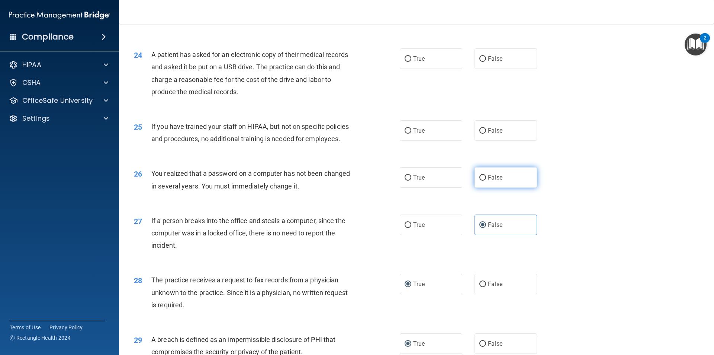
radio input "true"
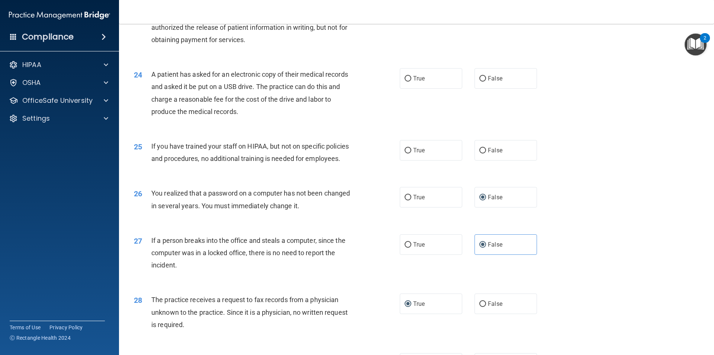
scroll to position [1221, 0]
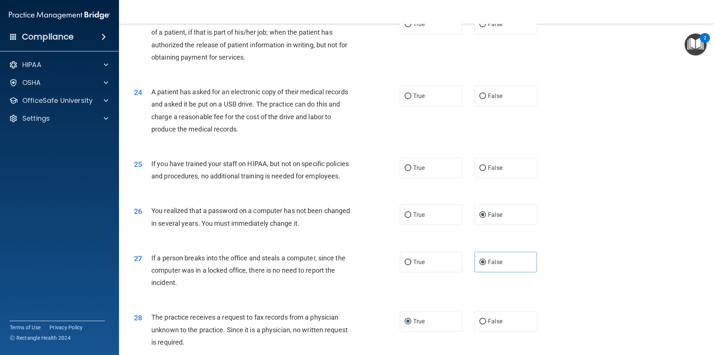
click at [466, 178] on div "True False" at bounding box center [475, 167] width 150 height 20
click at [475, 178] on label "False" at bounding box center [506, 167] width 63 height 20
click at [480, 171] on input "False" at bounding box center [483, 168] width 7 height 6
radio input "true"
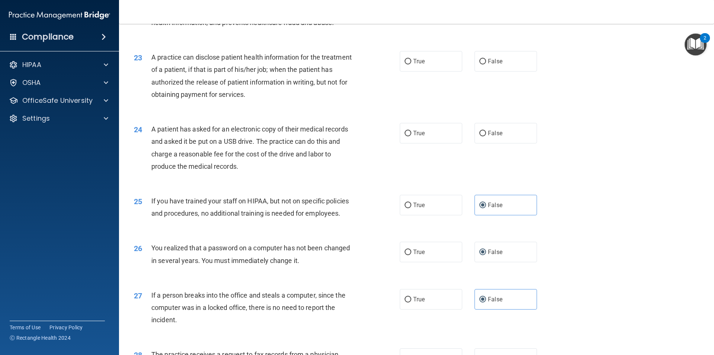
scroll to position [1146, 0]
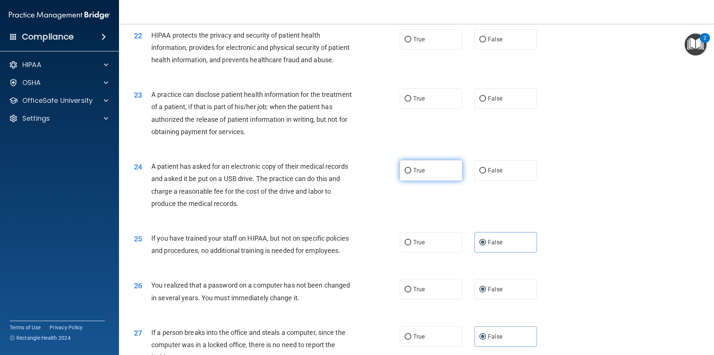
click at [431, 180] on label "True" at bounding box center [431, 170] width 63 height 20
click at [412, 173] on input "True" at bounding box center [408, 171] width 7 height 6
radio input "true"
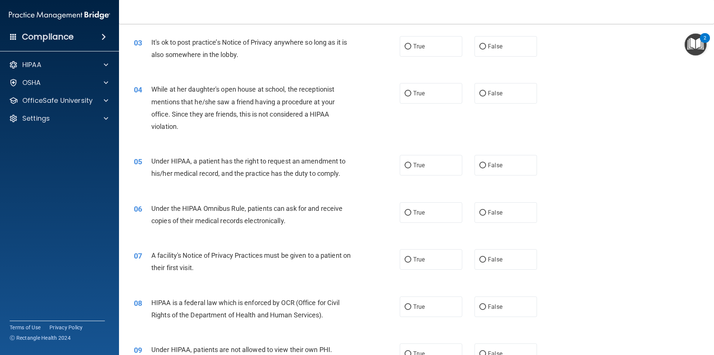
scroll to position [186, 0]
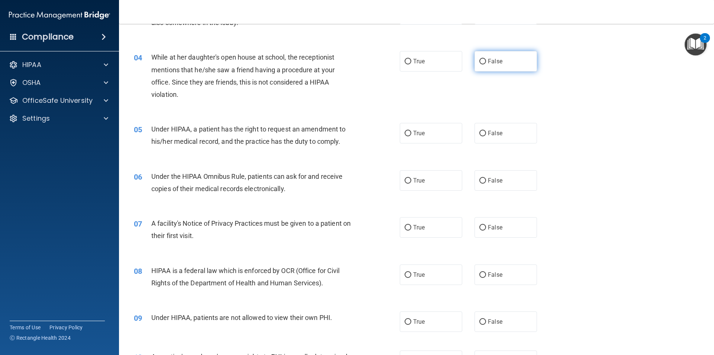
click at [485, 66] on label "False" at bounding box center [506, 61] width 63 height 20
click at [485, 64] on input "False" at bounding box center [483, 62] width 7 height 6
radio input "true"
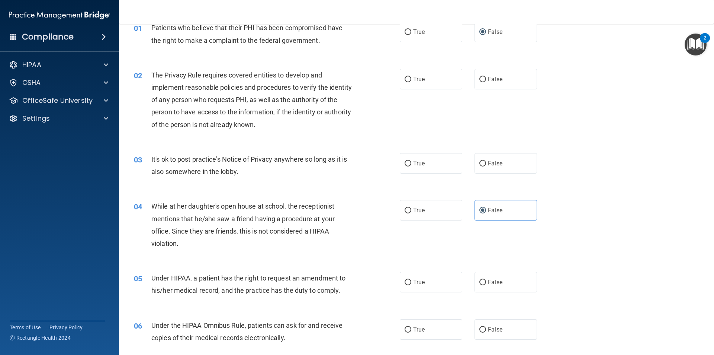
scroll to position [74, 0]
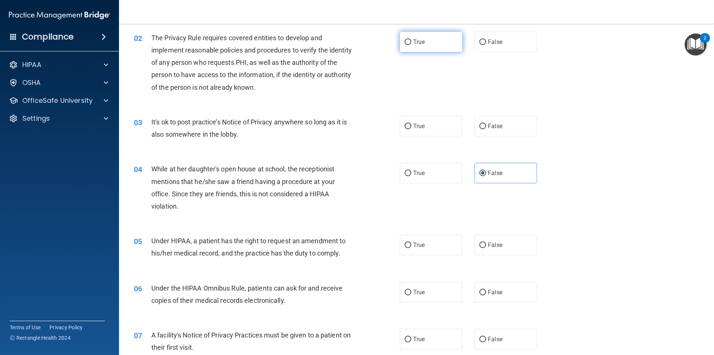
click at [409, 44] on label "True" at bounding box center [431, 42] width 63 height 20
click at [409, 44] on input "True" at bounding box center [408, 42] width 7 height 6
radio input "true"
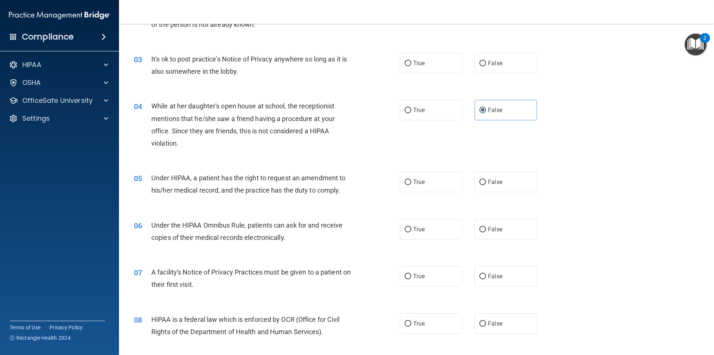
scroll to position [149, 0]
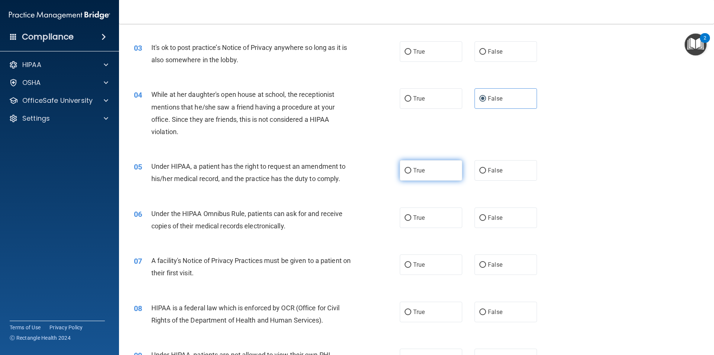
click at [412, 175] on label "True" at bounding box center [431, 170] width 63 height 20
click at [412, 173] on input "True" at bounding box center [408, 171] width 7 height 6
radio input "true"
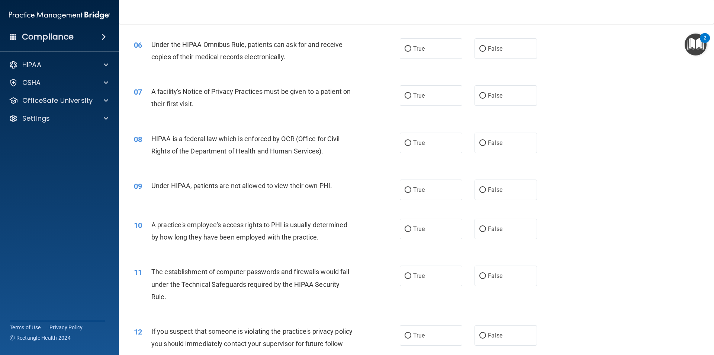
scroll to position [335, 0]
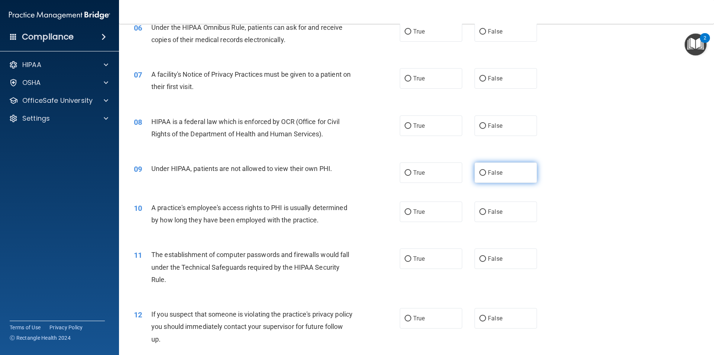
click at [480, 179] on label "False" at bounding box center [506, 172] width 63 height 20
click at [480, 176] on input "False" at bounding box center [483, 173] width 7 height 6
radio input "true"
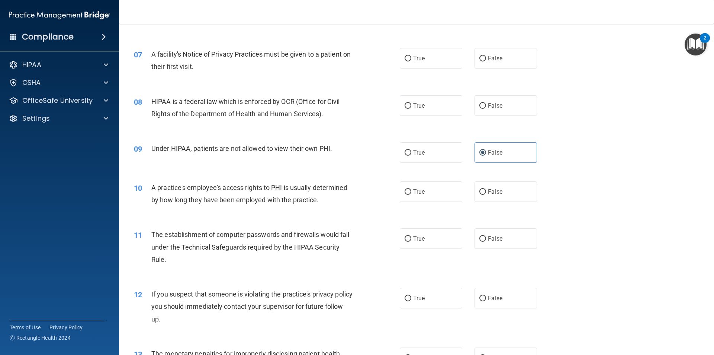
scroll to position [372, 0]
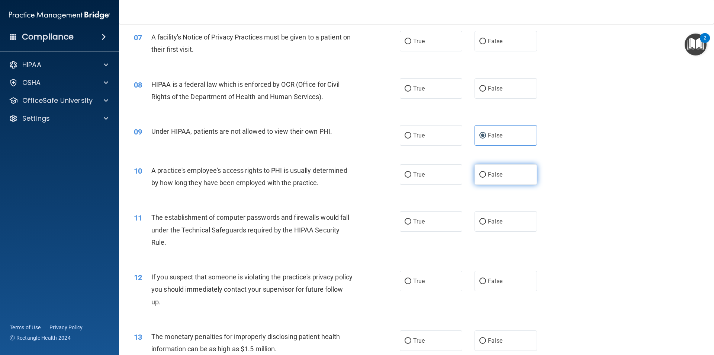
click at [489, 182] on label "False" at bounding box center [506, 174] width 63 height 20
click at [486, 178] on input "False" at bounding box center [483, 175] width 7 height 6
radio input "true"
click at [391, 236] on div "11 The establishment of computer passwords and firewalls would fall under the T…" at bounding box center [267, 231] width 288 height 41
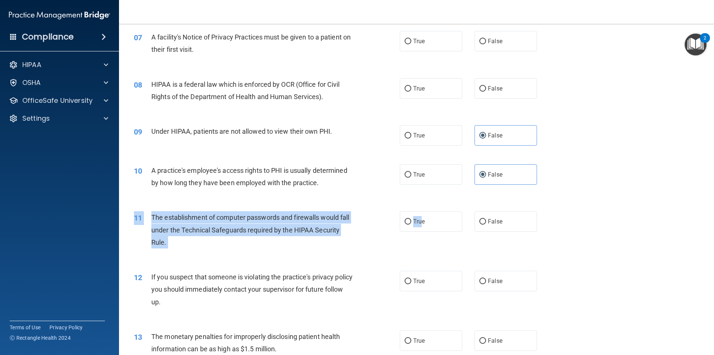
click at [422, 233] on div "11 The establishment of computer passwords and firewalls would fall under the T…" at bounding box center [416, 232] width 577 height 60
click at [407, 224] on input "True" at bounding box center [408, 222] width 7 height 6
radio input "true"
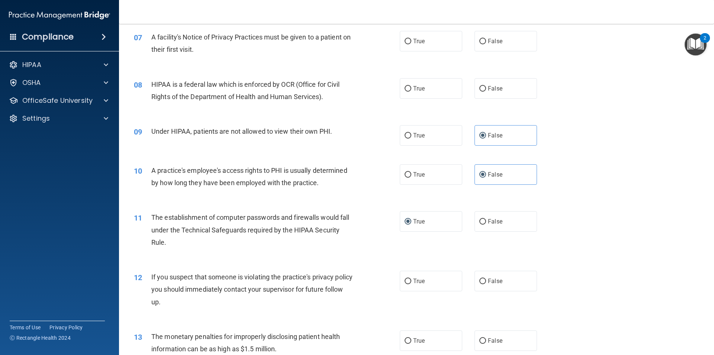
click at [385, 269] on div "12 If you suspect that someone is violating the practice's privacy policy you s…" at bounding box center [416, 291] width 577 height 60
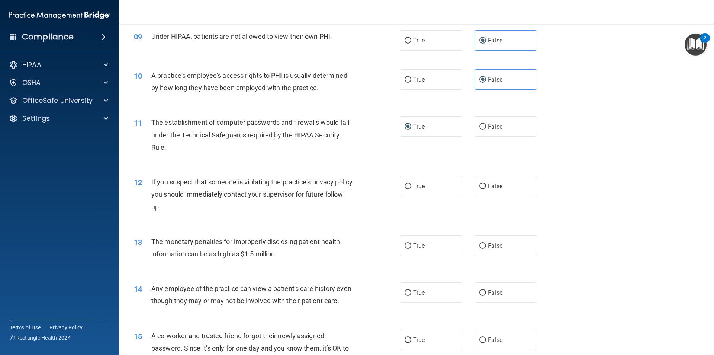
scroll to position [484, 0]
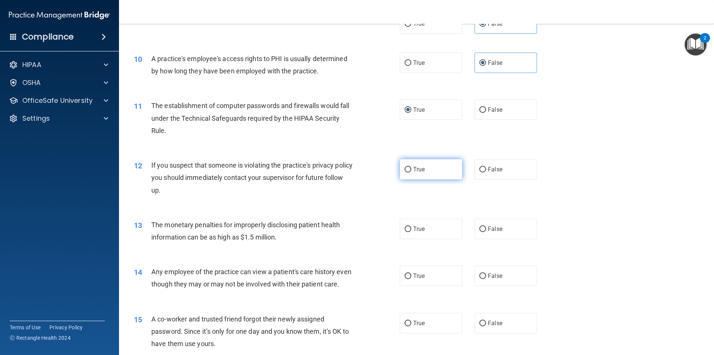
click at [428, 173] on label "True" at bounding box center [431, 169] width 63 height 20
click at [412, 172] on input "True" at bounding box center [408, 170] width 7 height 6
radio input "true"
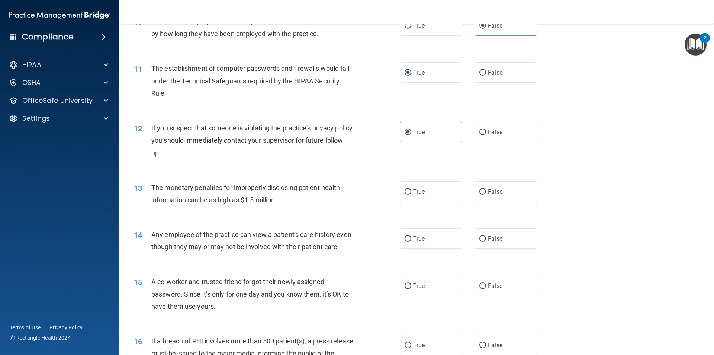
scroll to position [595, 0]
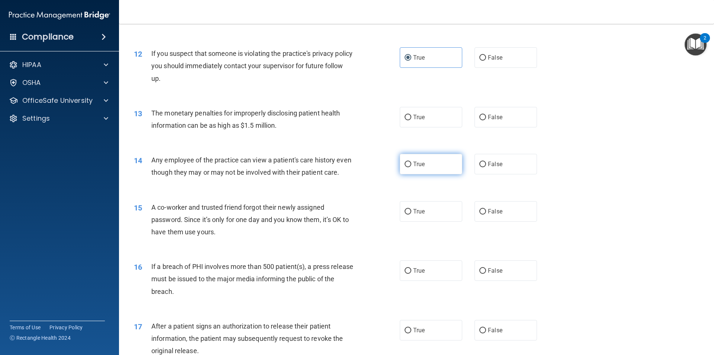
click at [408, 161] on label "True" at bounding box center [431, 164] width 63 height 20
click at [408, 162] on input "True" at bounding box center [408, 165] width 7 height 6
radio input "true"
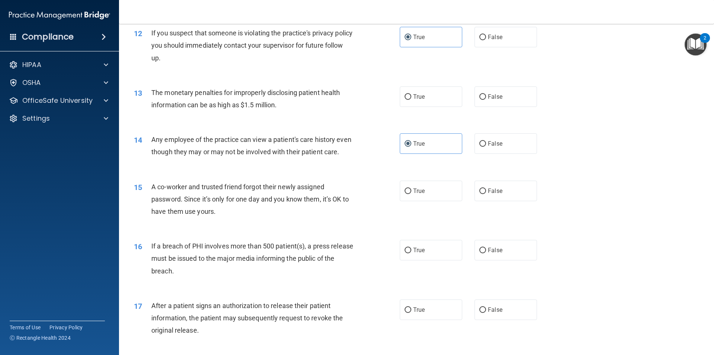
scroll to position [633, 0]
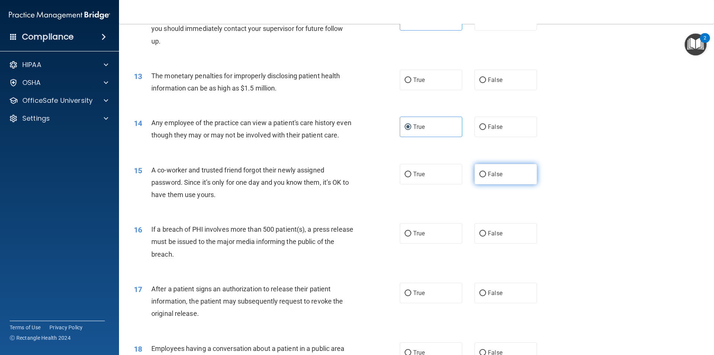
click at [518, 184] on label "False" at bounding box center [506, 174] width 63 height 20
click at [486, 177] on input "False" at bounding box center [483, 175] width 7 height 6
radio input "true"
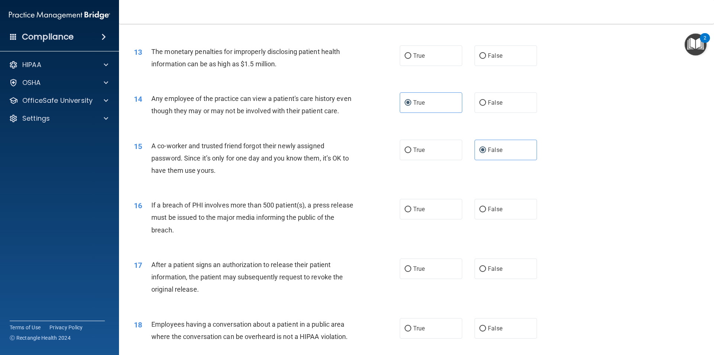
scroll to position [670, 0]
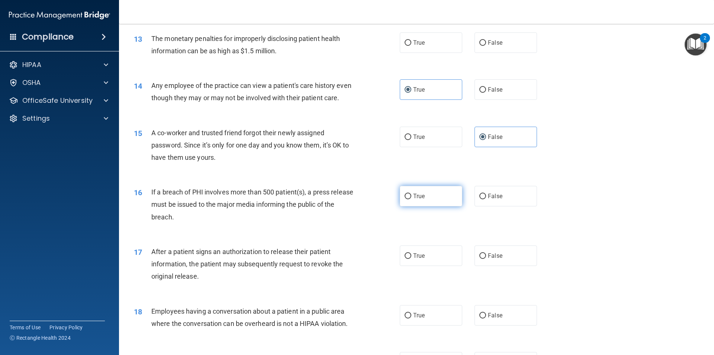
click at [459, 206] on div "True False" at bounding box center [475, 196] width 150 height 20
click at [440, 206] on label "True" at bounding box center [431, 196] width 63 height 20
click at [412, 199] on input "True" at bounding box center [408, 197] width 7 height 6
radio input "true"
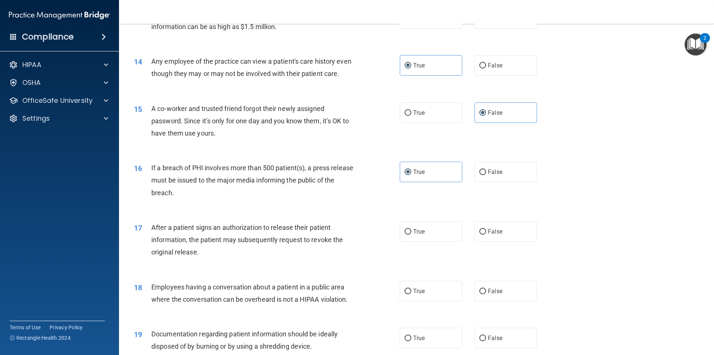
scroll to position [707, 0]
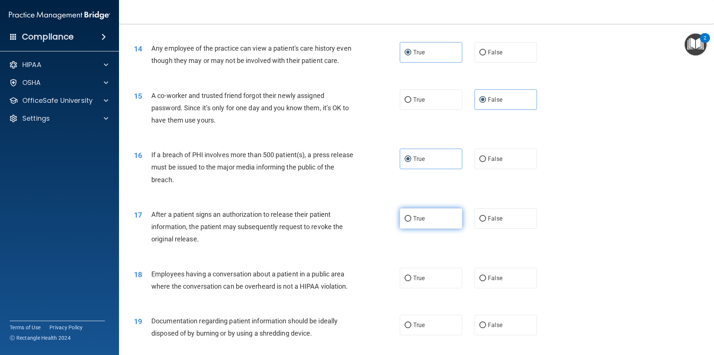
click at [433, 228] on label "True" at bounding box center [431, 218] width 63 height 20
click at [412, 221] on input "True" at bounding box center [408, 219] width 7 height 6
radio input "true"
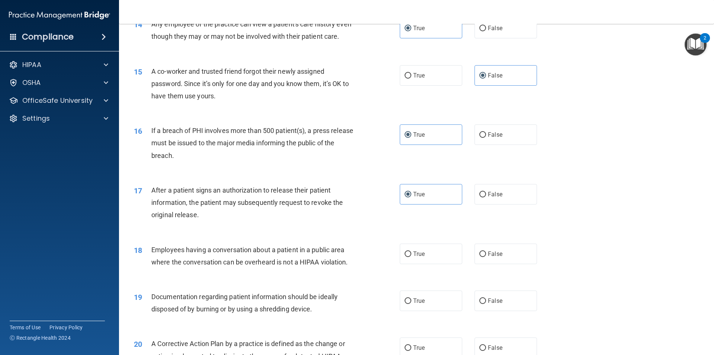
scroll to position [744, 0]
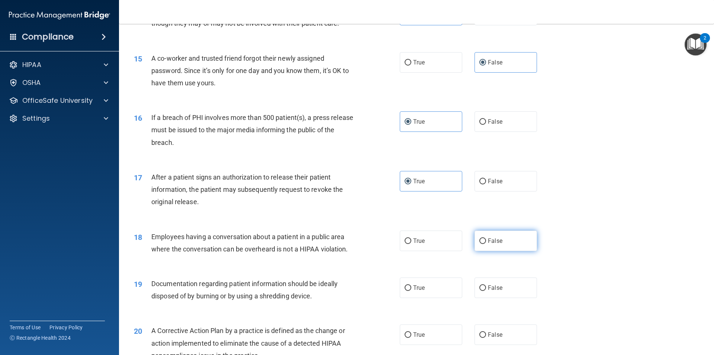
click at [498, 244] on span "False" at bounding box center [495, 240] width 15 height 7
click at [486, 244] on input "False" at bounding box center [483, 241] width 7 height 6
radio input "true"
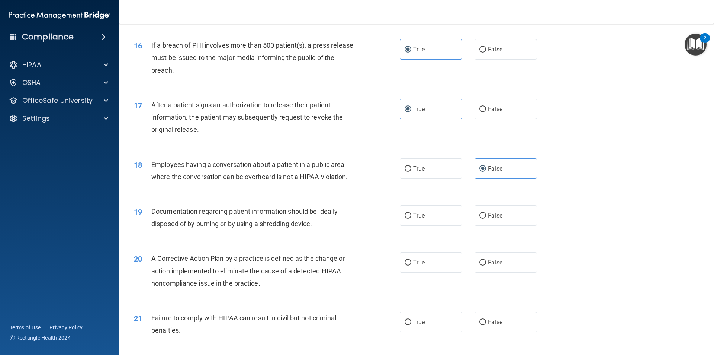
scroll to position [819, 0]
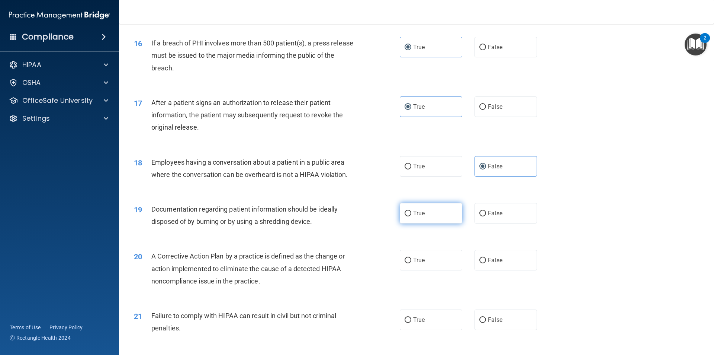
click at [430, 223] on label "True" at bounding box center [431, 213] width 63 height 20
click at [412, 216] on input "True" at bounding box center [408, 214] width 7 height 6
radio input "true"
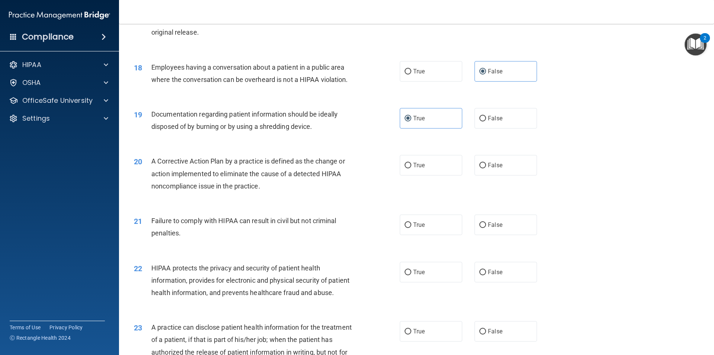
scroll to position [930, 0]
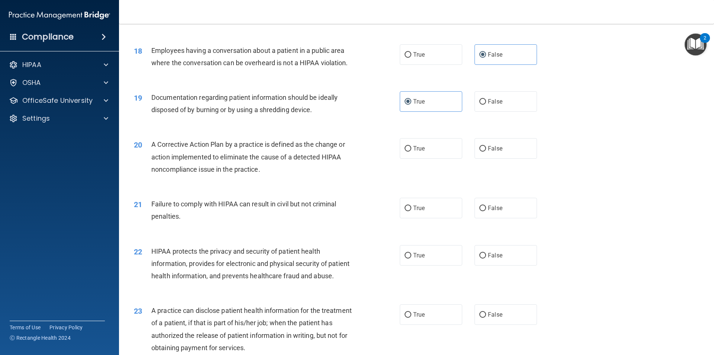
drag, startPoint x: 491, startPoint y: 221, endPoint x: 468, endPoint y: 226, distance: 23.6
click at [491, 211] on span "False" at bounding box center [495, 207] width 15 height 7
click at [486, 211] on input "False" at bounding box center [483, 208] width 7 height 6
radio input "true"
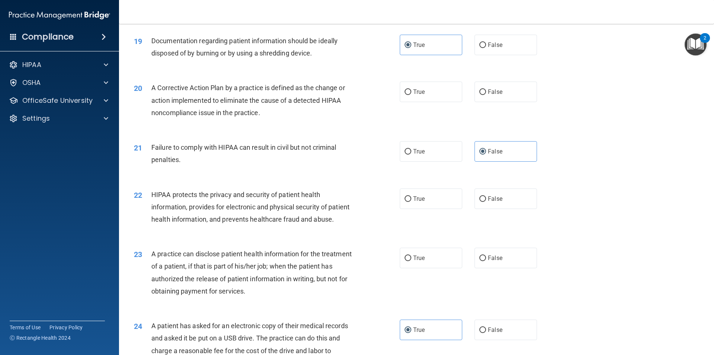
scroll to position [1005, 0]
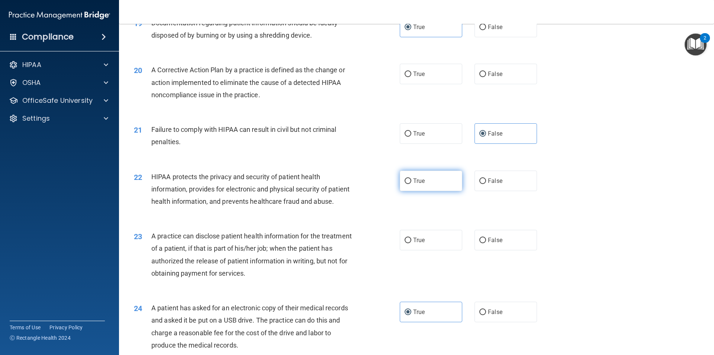
click at [441, 191] on label "True" at bounding box center [431, 180] width 63 height 20
click at [412, 184] on input "True" at bounding box center [408, 181] width 7 height 6
radio input "true"
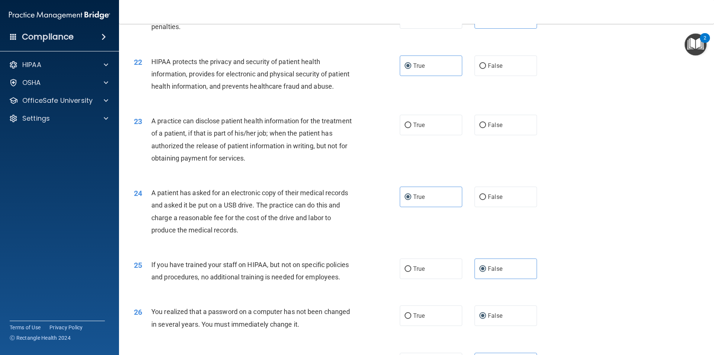
scroll to position [1109, 0]
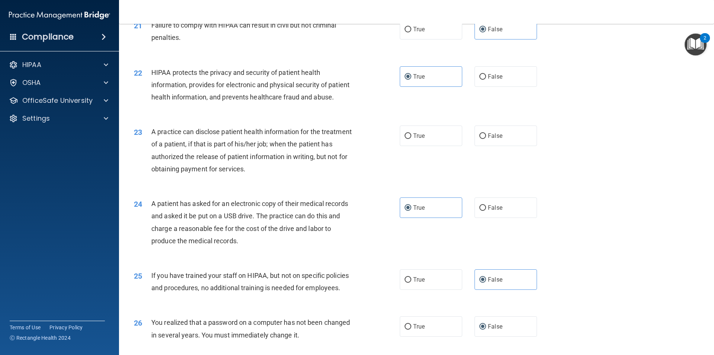
click at [287, 175] on div "A practice can disclose patient health information for the treatment of a patie…" at bounding box center [255, 149] width 208 height 49
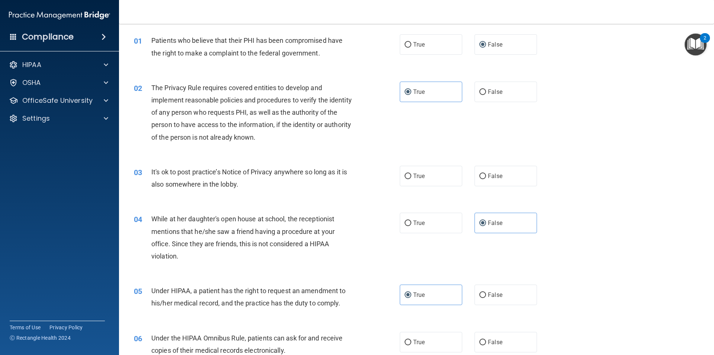
scroll to position [37, 0]
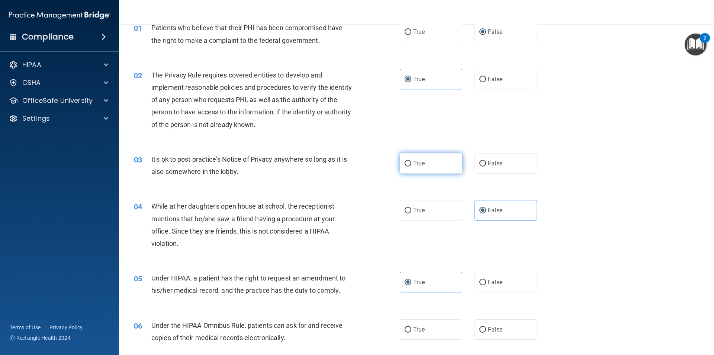
click at [405, 157] on label "True" at bounding box center [431, 163] width 63 height 20
click at [405, 161] on input "True" at bounding box center [408, 164] width 7 height 6
radio input "true"
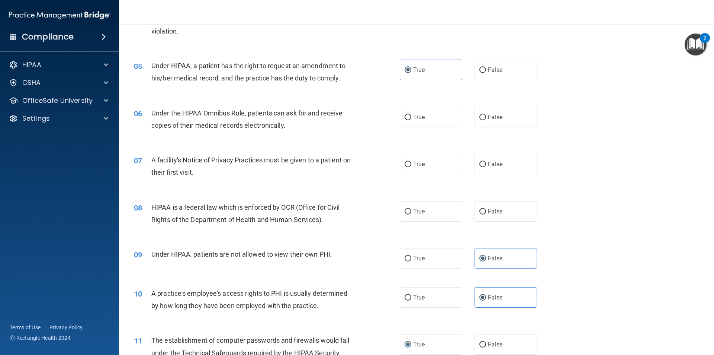
scroll to position [260, 0]
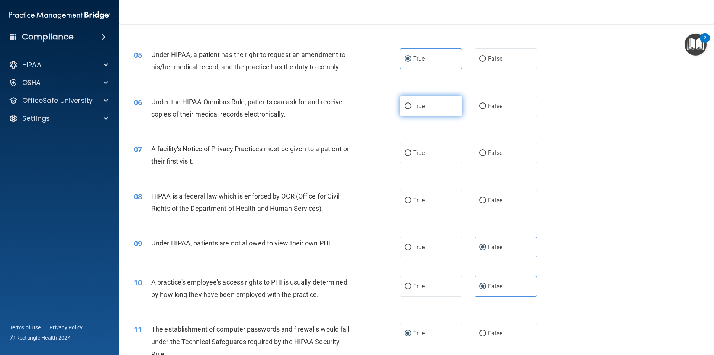
click at [416, 103] on span "True" at bounding box center [419, 105] width 12 height 7
click at [412, 103] on input "True" at bounding box center [408, 106] width 7 height 6
radio input "true"
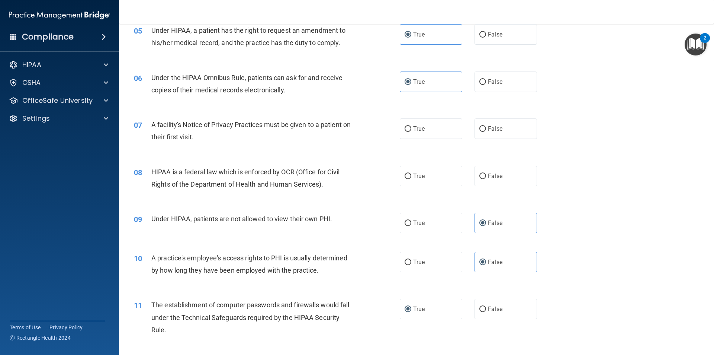
scroll to position [298, 0]
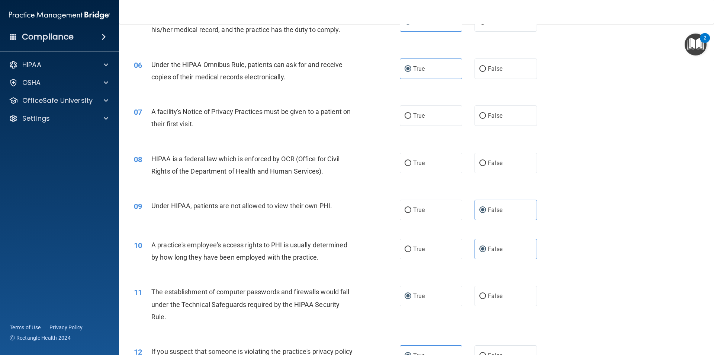
drag, startPoint x: 481, startPoint y: 112, endPoint x: 469, endPoint y: 109, distance: 11.9
click at [481, 112] on label "False" at bounding box center [506, 115] width 63 height 20
click at [481, 113] on input "False" at bounding box center [483, 116] width 7 height 6
radio input "true"
click at [418, 114] on span "True" at bounding box center [419, 115] width 12 height 7
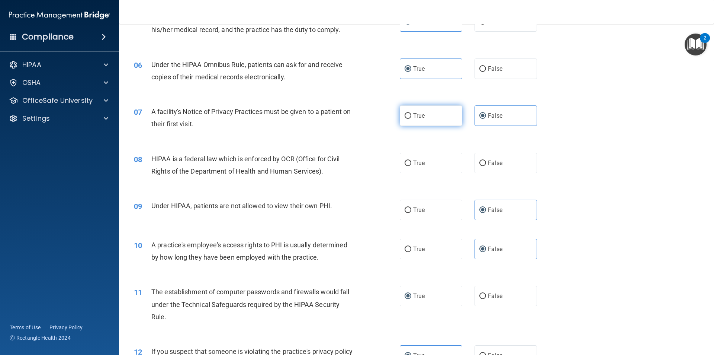
click at [412, 114] on input "True" at bounding box center [408, 116] width 7 height 6
radio input "true"
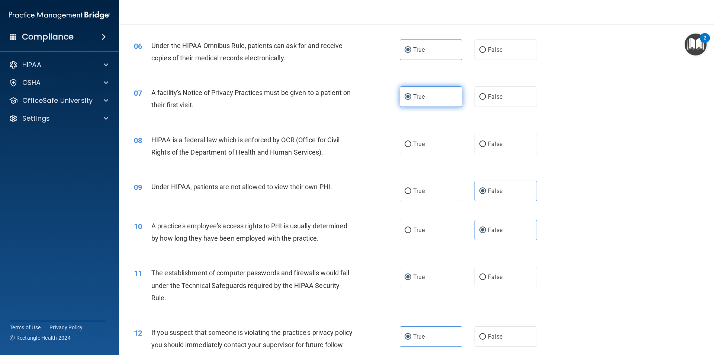
scroll to position [335, 0]
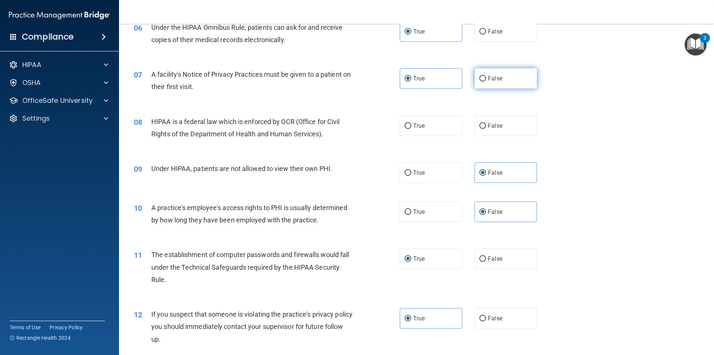
click at [488, 82] on label "False" at bounding box center [506, 78] width 63 height 20
click at [486, 81] on input "False" at bounding box center [483, 79] width 7 height 6
radio input "true"
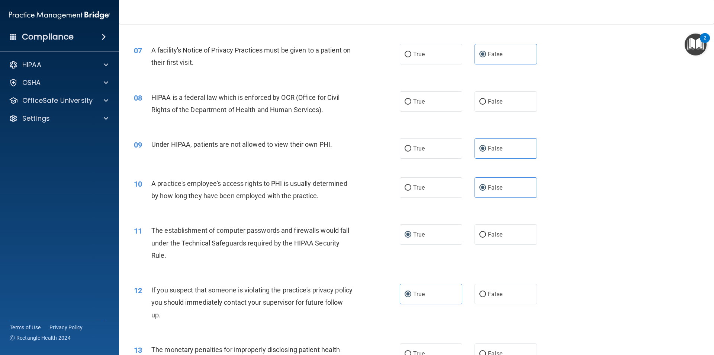
scroll to position [372, 0]
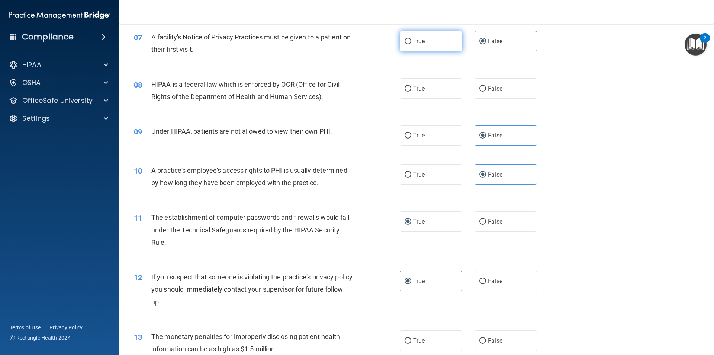
drag, startPoint x: 445, startPoint y: 50, endPoint x: 440, endPoint y: 49, distance: 4.5
click at [444, 49] on label "True" at bounding box center [431, 41] width 63 height 20
click at [412, 44] on input "True" at bounding box center [408, 42] width 7 height 6
radio input "true"
click at [487, 47] on label "False" at bounding box center [506, 41] width 63 height 20
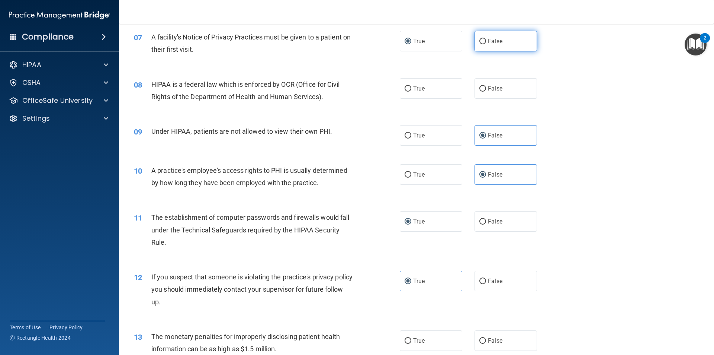
click at [491, 47] on label "False" at bounding box center [506, 41] width 63 height 20
click at [486, 44] on input "False" at bounding box center [483, 42] width 7 height 6
radio input "true"
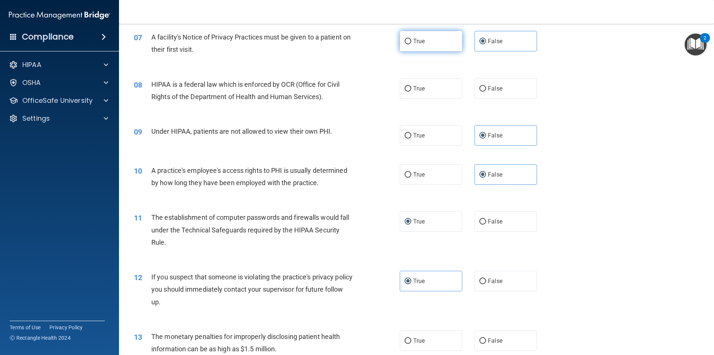
click at [428, 45] on label "True" at bounding box center [431, 41] width 63 height 20
click at [412, 44] on input "True" at bounding box center [408, 42] width 7 height 6
radio input "true"
radio input "false"
click at [406, 86] on input "True" at bounding box center [408, 89] width 7 height 6
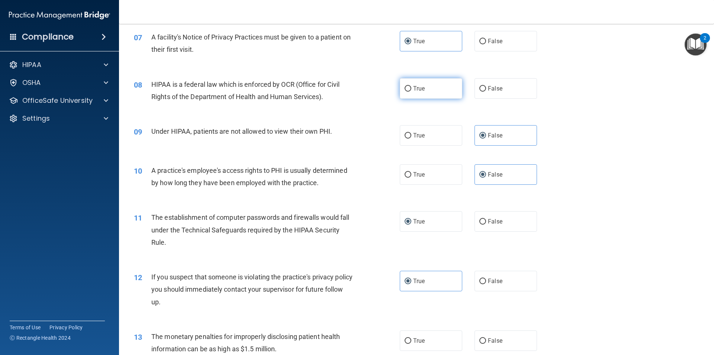
radio input "true"
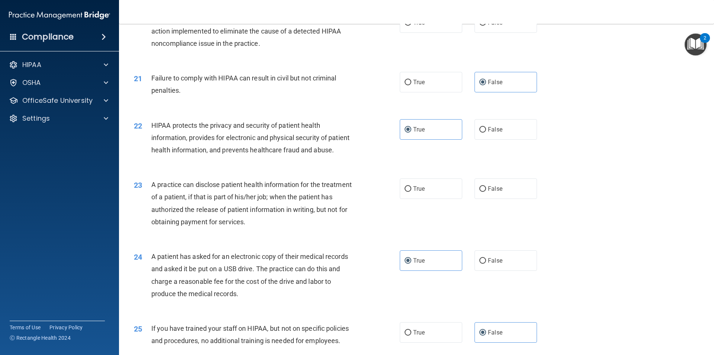
scroll to position [1035, 0]
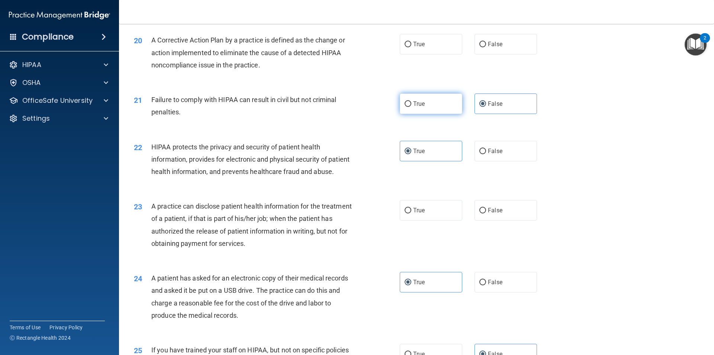
click at [415, 114] on label "True" at bounding box center [431, 103] width 63 height 20
click at [400, 114] on label "True" at bounding box center [431, 103] width 63 height 20
click at [405, 107] on input "True" at bounding box center [408, 104] width 7 height 6
radio input "true"
radio input "false"
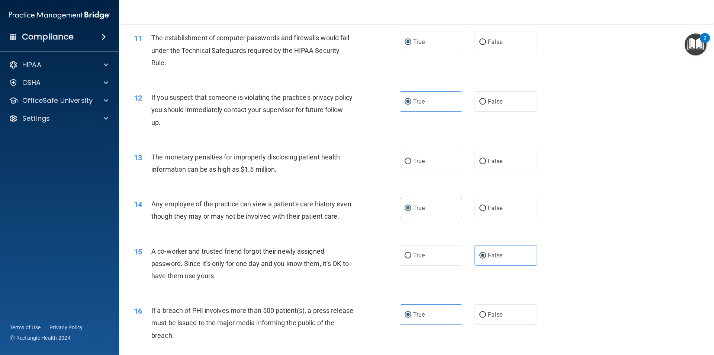
scroll to position [595, 0]
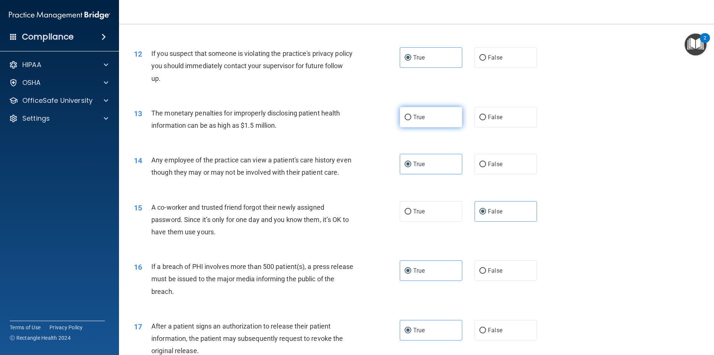
click at [405, 121] on label "True" at bounding box center [431, 117] width 63 height 20
click at [405, 120] on input "True" at bounding box center [408, 118] width 7 height 6
radio input "true"
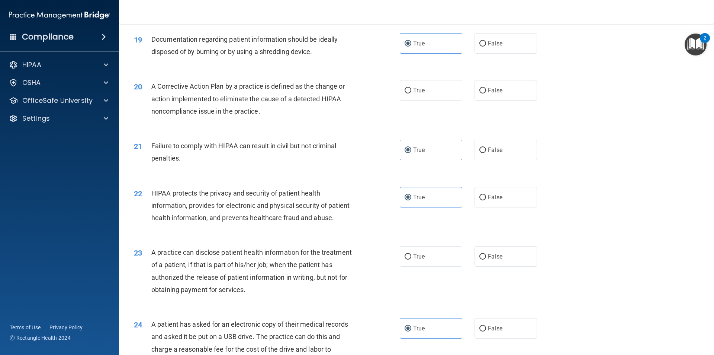
scroll to position [1005, 0]
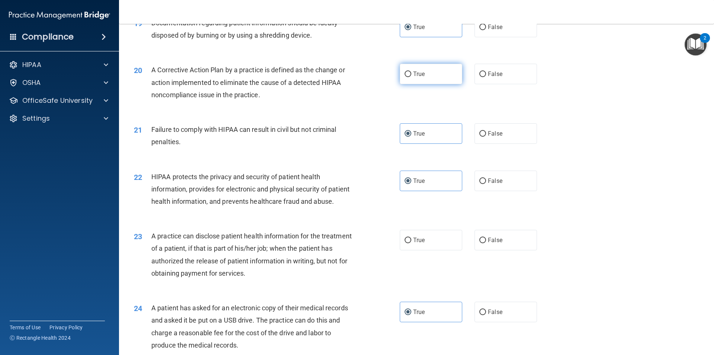
click at [403, 82] on label "True" at bounding box center [431, 74] width 63 height 20
click at [405, 77] on input "True" at bounding box center [408, 74] width 7 height 6
radio input "true"
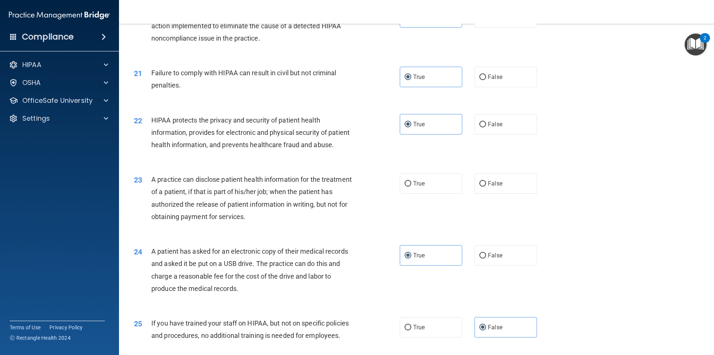
scroll to position [1079, 0]
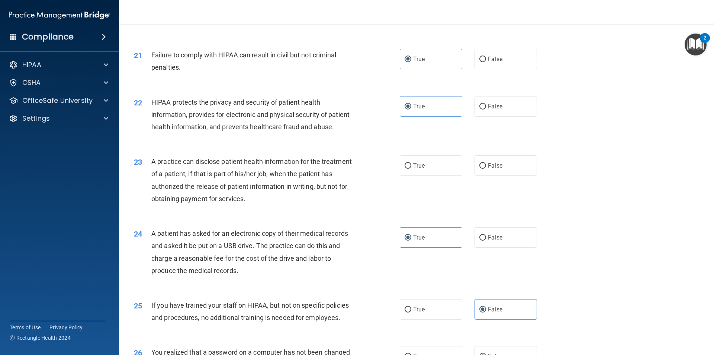
drag, startPoint x: 421, startPoint y: 202, endPoint x: 429, endPoint y: 203, distance: 7.5
click at [429, 203] on div "23 A practice can disclose patient health information for the treatment of a pa…" at bounding box center [416, 182] width 577 height 72
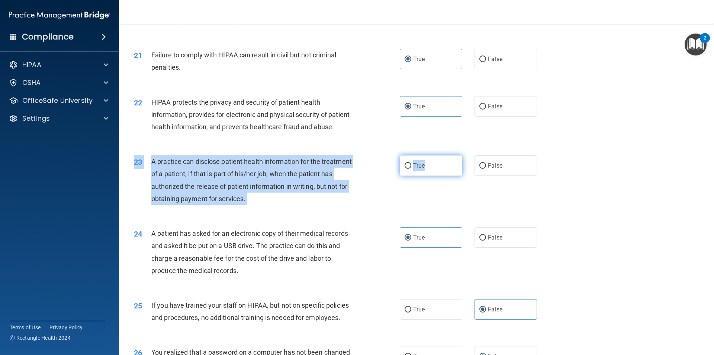
click at [424, 200] on div "23 A practice can disclose patient health information for the treatment of a pa…" at bounding box center [416, 182] width 577 height 72
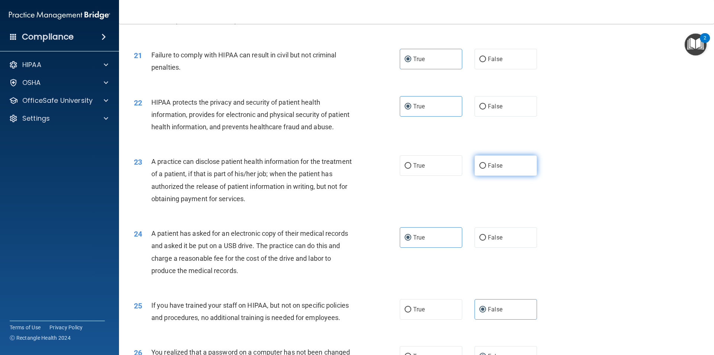
drag, startPoint x: 476, startPoint y: 194, endPoint x: 462, endPoint y: 196, distance: 14.8
click at [476, 176] on label "False" at bounding box center [506, 165] width 63 height 20
click at [480, 169] on input "False" at bounding box center [483, 166] width 7 height 6
radio input "true"
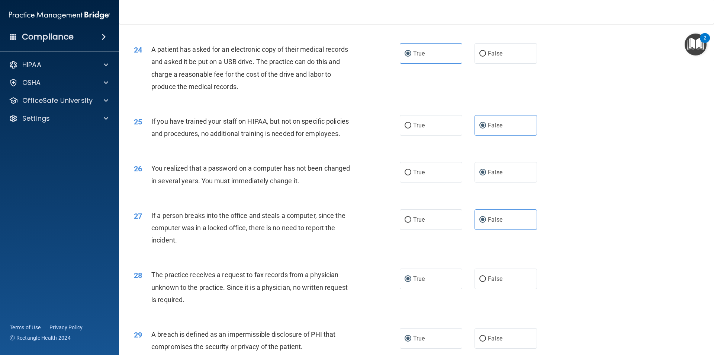
scroll to position [1407, 0]
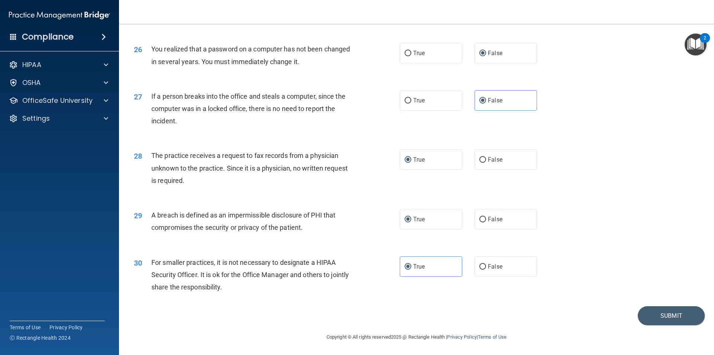
click at [647, 306] on div "30 For smaller practices, it is not necessary to designate a HIPAA Security Off…" at bounding box center [416, 277] width 577 height 60
click at [651, 313] on button "Submit" at bounding box center [671, 315] width 67 height 19
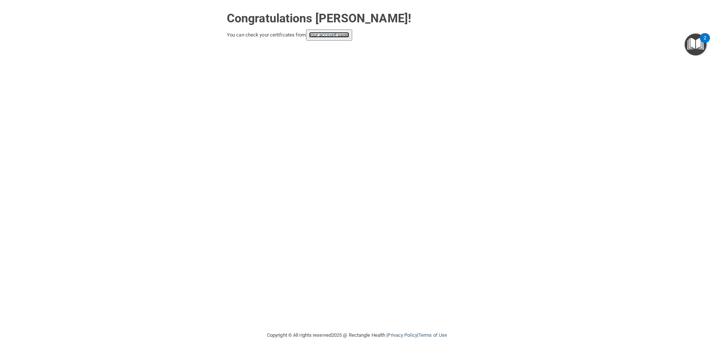
click at [327, 36] on link "your account page!" at bounding box center [329, 35] width 41 height 6
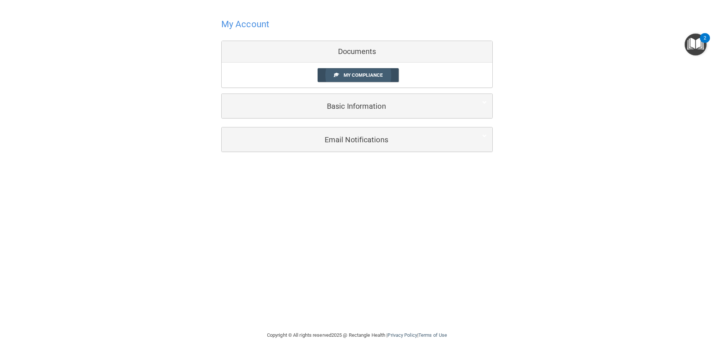
click at [345, 79] on link "My Compliance" at bounding box center [358, 75] width 81 height 14
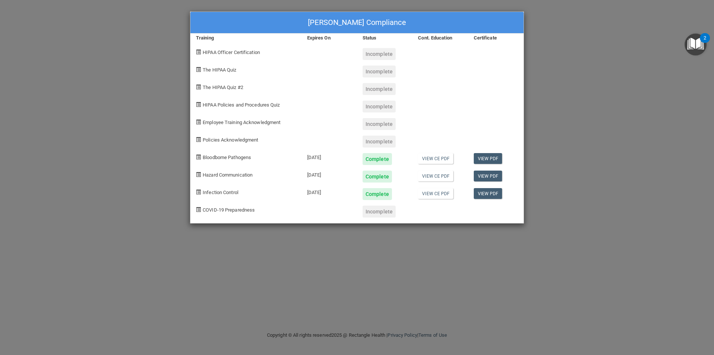
drag, startPoint x: 576, startPoint y: 164, endPoint x: 570, endPoint y: 160, distance: 6.9
click at [575, 163] on div "[PERSON_NAME] Compliance Training Expires On Status Cont. Education Certificate…" at bounding box center [357, 177] width 714 height 355
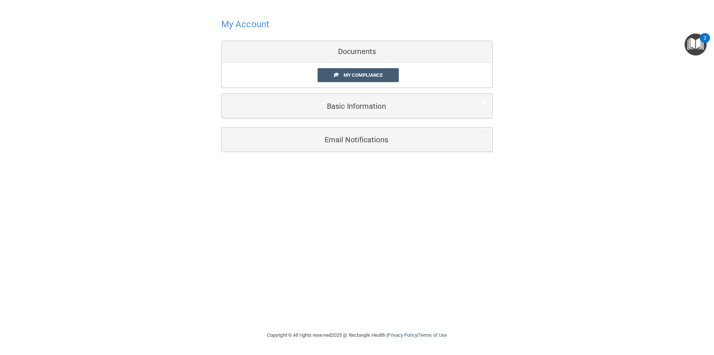
click at [235, 34] on div "My Account Documents My Compliance My Compliance My BAA Basic Information Full …" at bounding box center [357, 66] width 272 height 119
click at [240, 27] on h4 "My Account" at bounding box center [245, 24] width 48 height 10
drag, startPoint x: 240, startPoint y: 27, endPoint x: 344, endPoint y: 1, distance: 106.9
click at [243, 27] on h4 "My Account" at bounding box center [245, 24] width 48 height 10
